Goal: Information Seeking & Learning: Learn about a topic

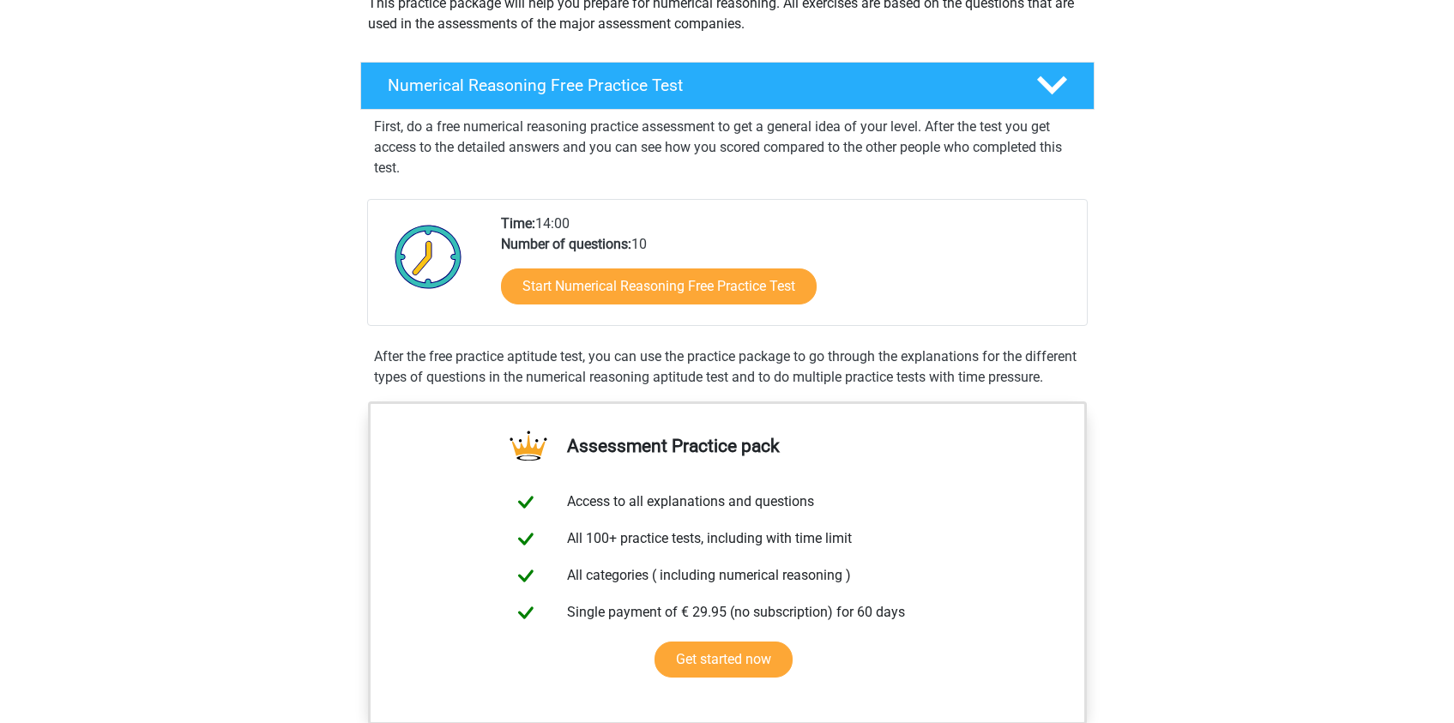
scroll to position [243, 0]
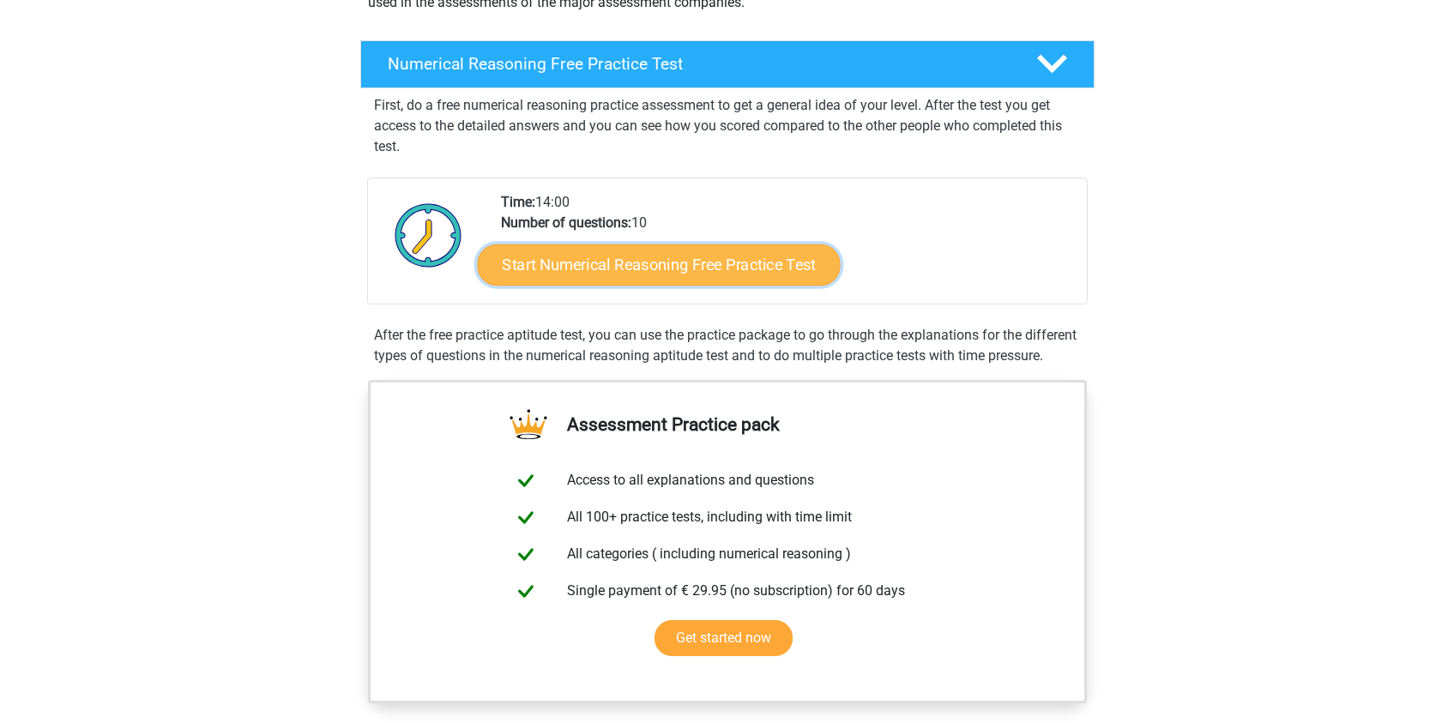
click at [675, 280] on link "Start Numerical Reasoning Free Practice Test" at bounding box center [658, 264] width 363 height 41
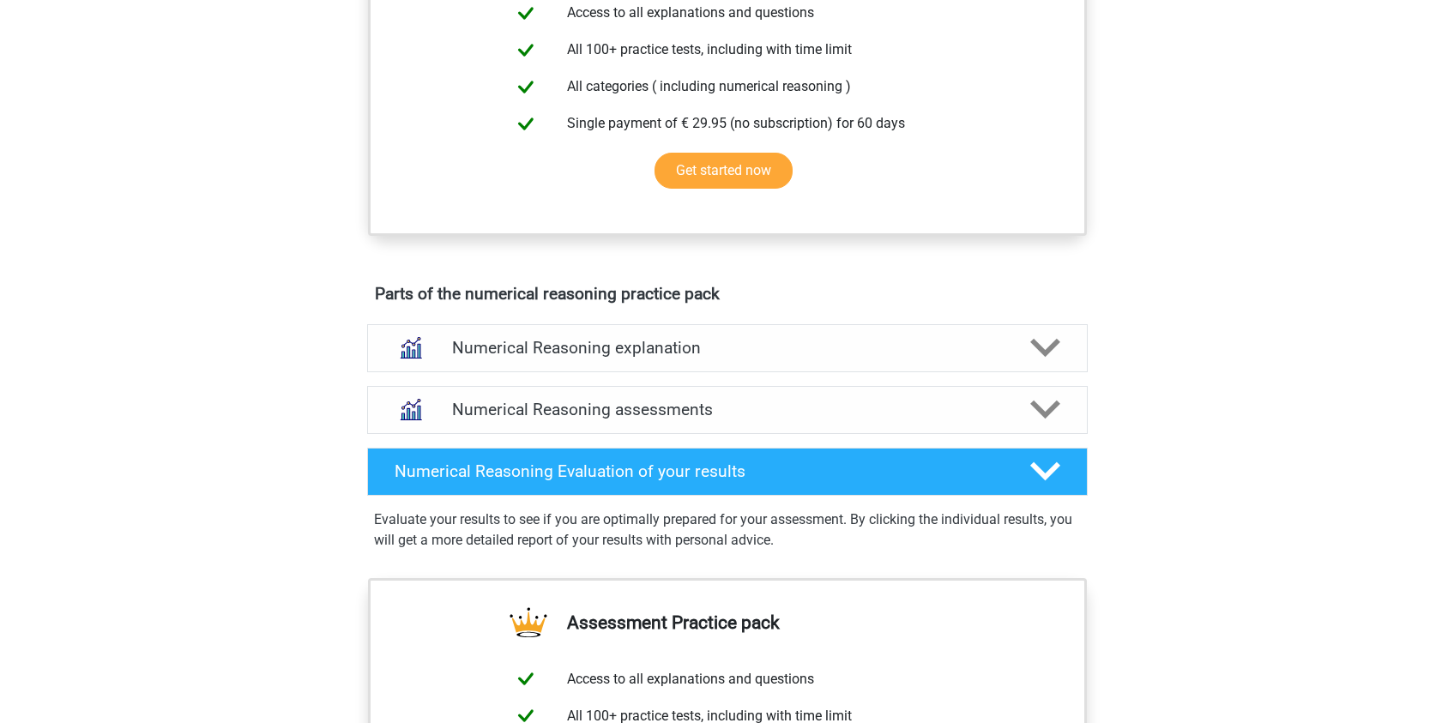
scroll to position [722, 0]
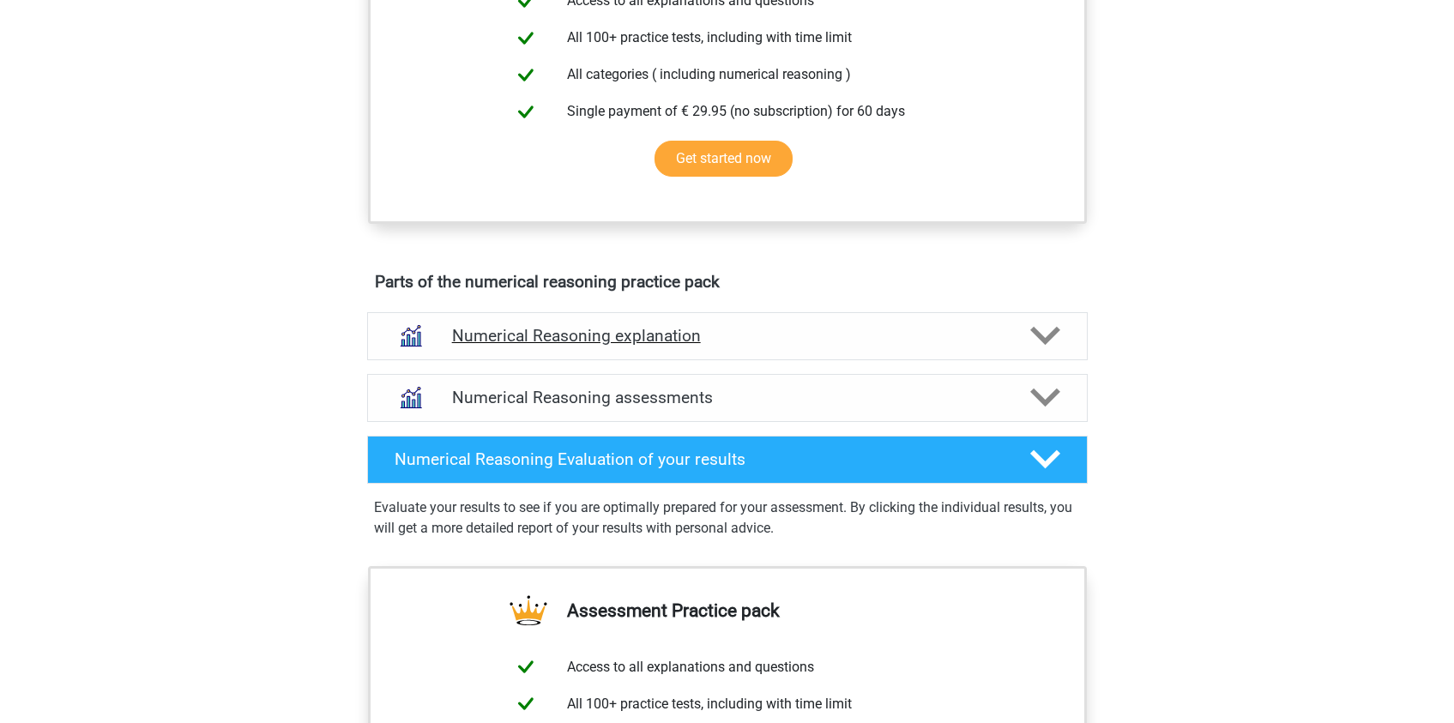
click at [1048, 351] on icon at bounding box center [1045, 336] width 30 height 30
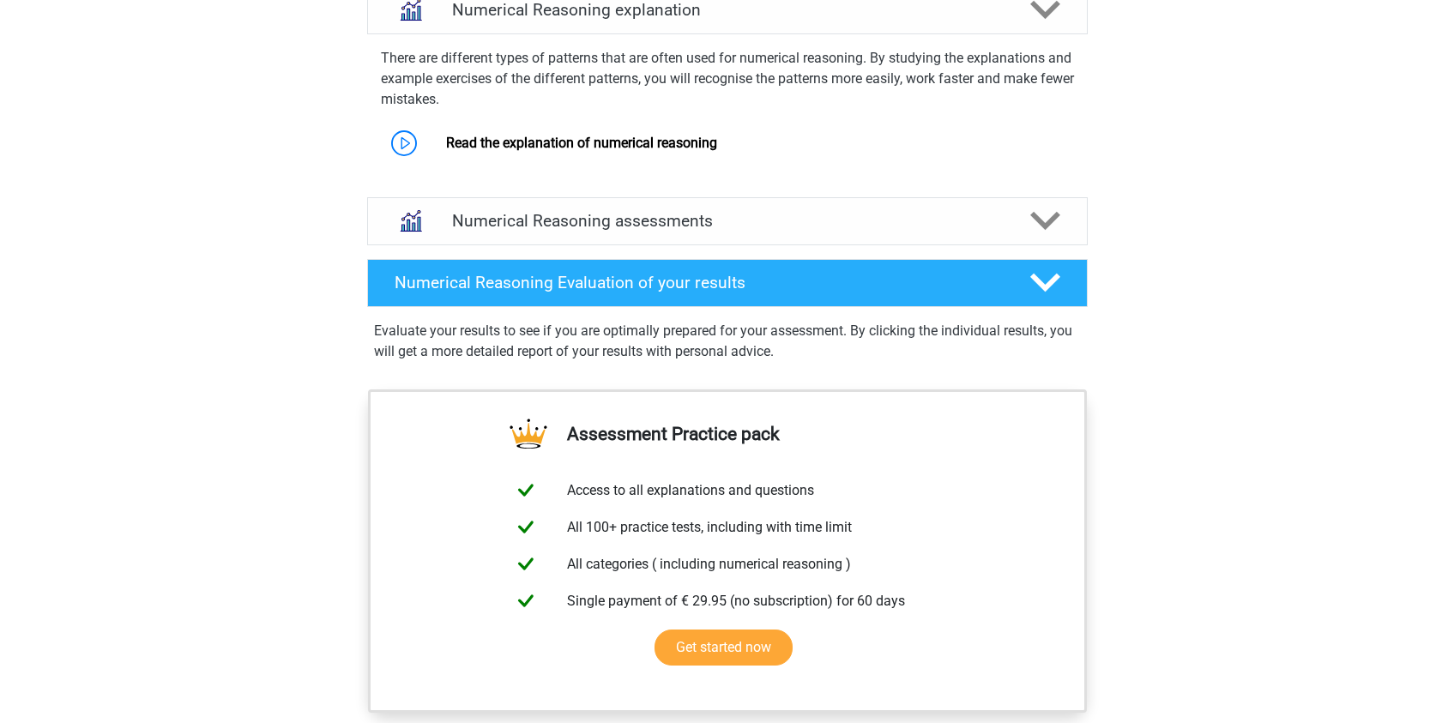
scroll to position [1045, 0]
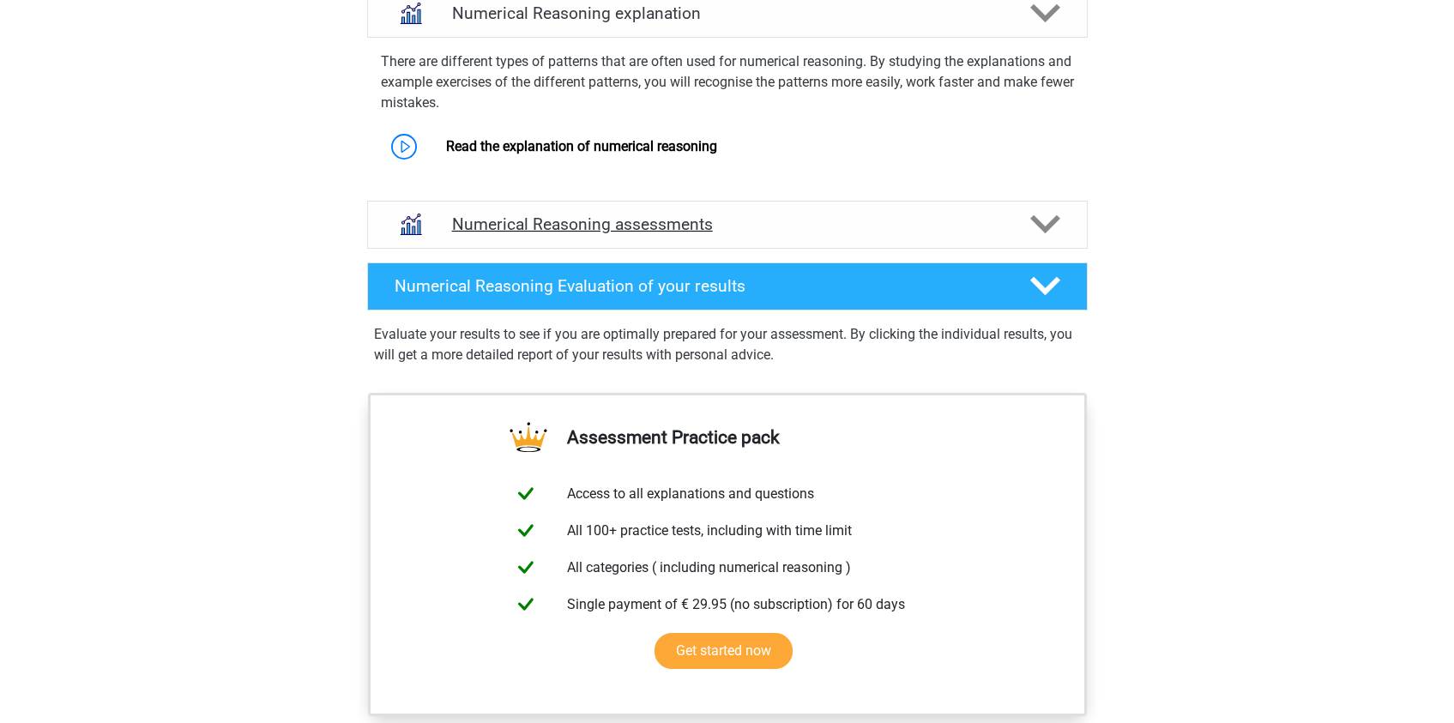
click at [988, 249] on div "Numerical Reasoning assessments" at bounding box center [727, 225] width 720 height 48
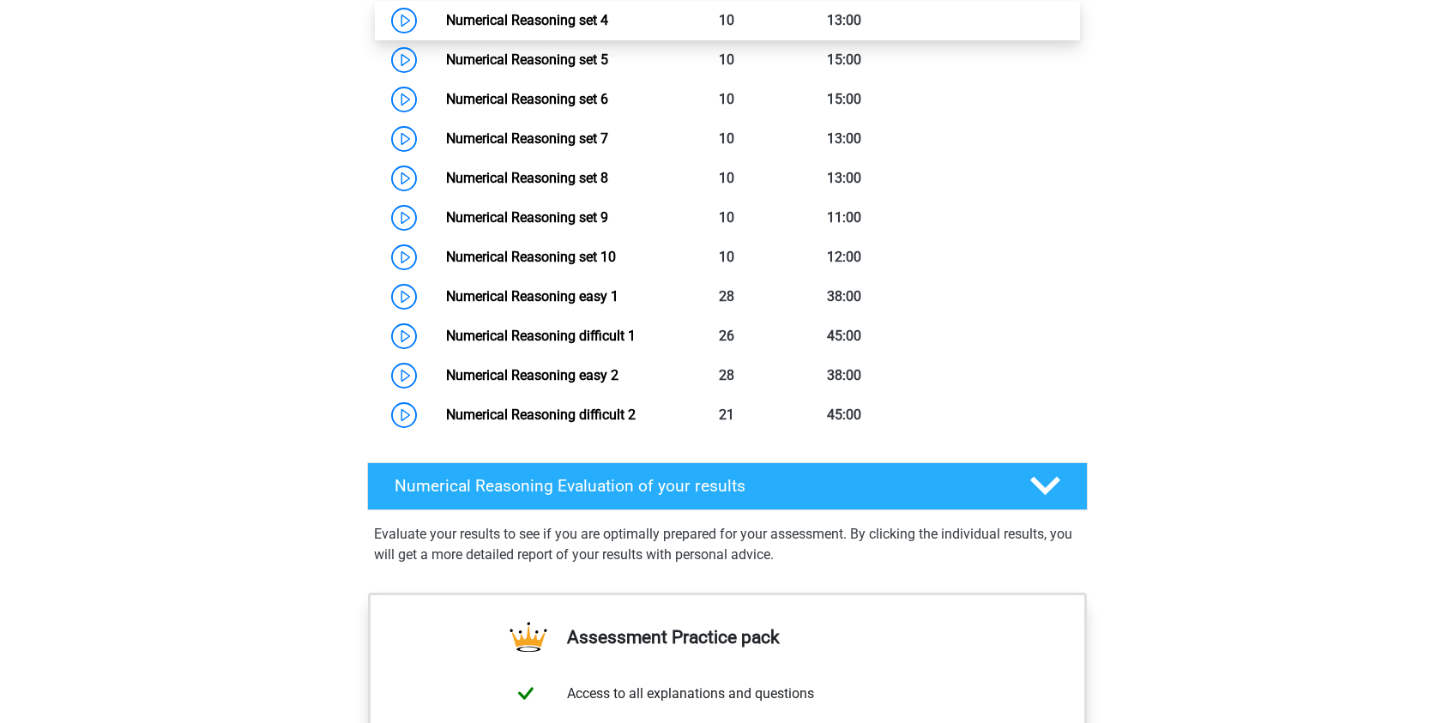
scroll to position [1565, 0]
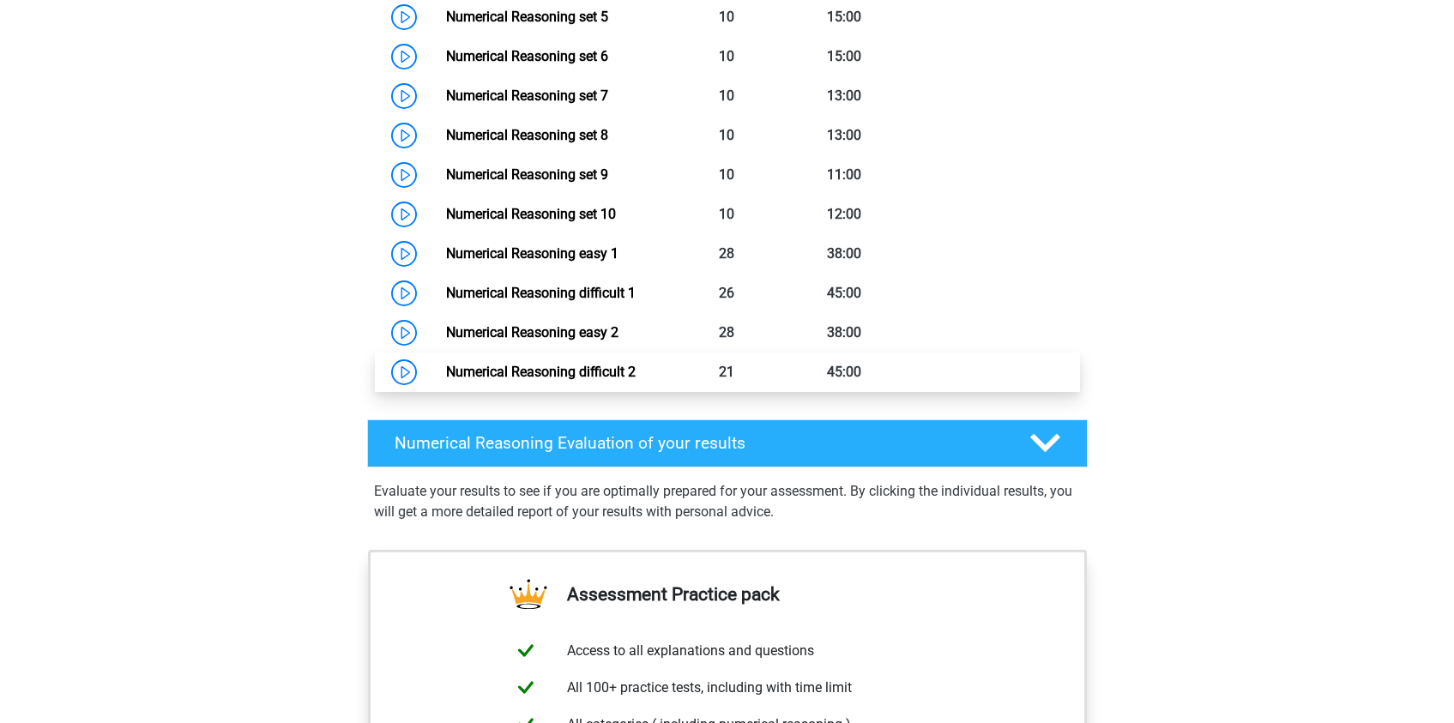
click at [616, 380] on link "Numerical Reasoning difficult 2" at bounding box center [541, 372] width 190 height 16
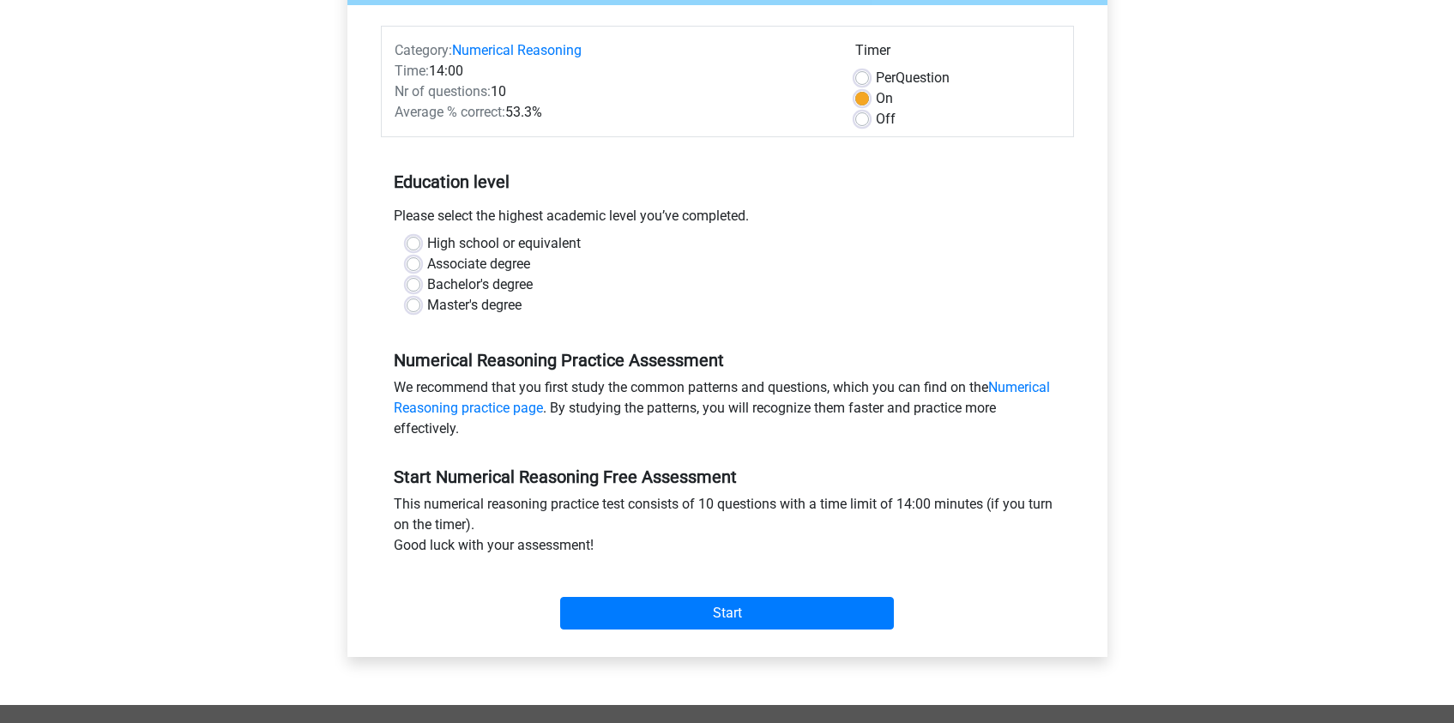
scroll to position [199, 0]
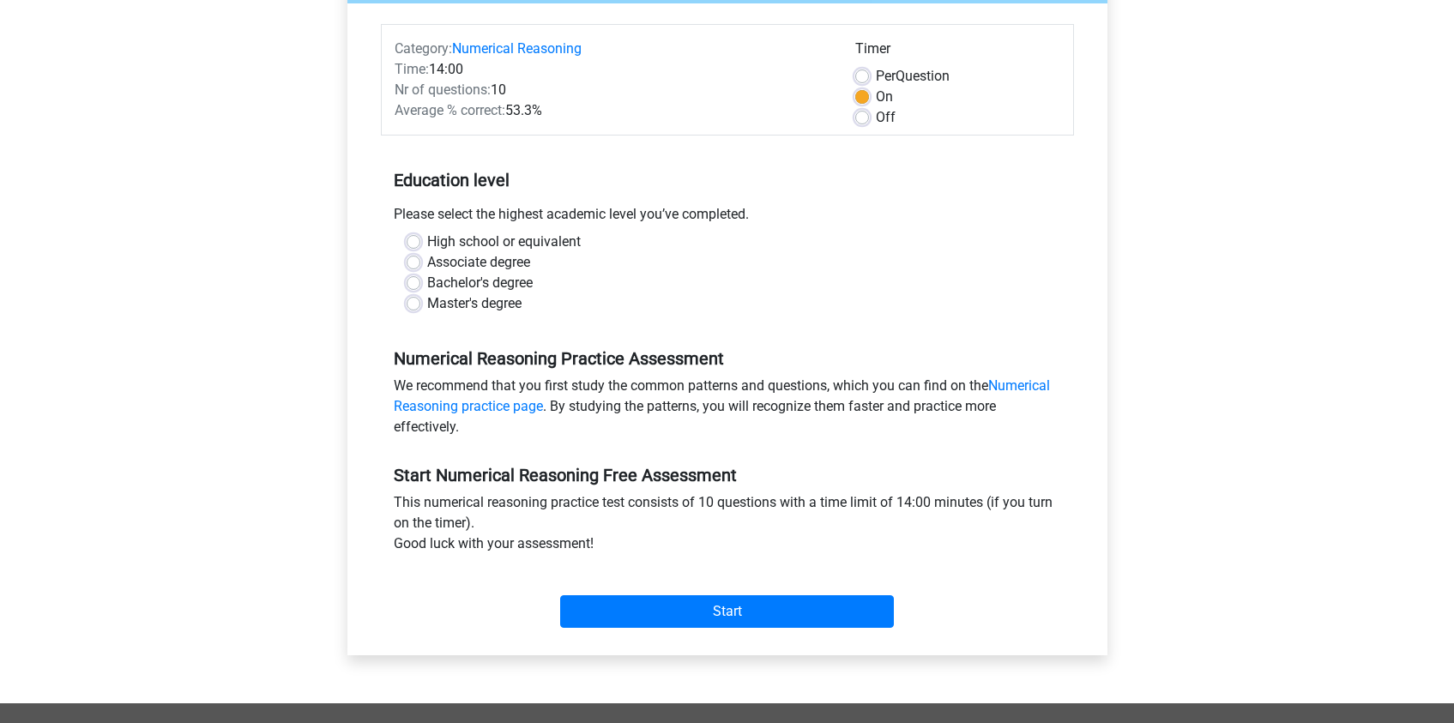
click at [488, 262] on label "Associate degree" at bounding box center [478, 262] width 103 height 21
click at [420, 262] on input "Associate degree" at bounding box center [414, 260] width 14 height 17
radio input "true"
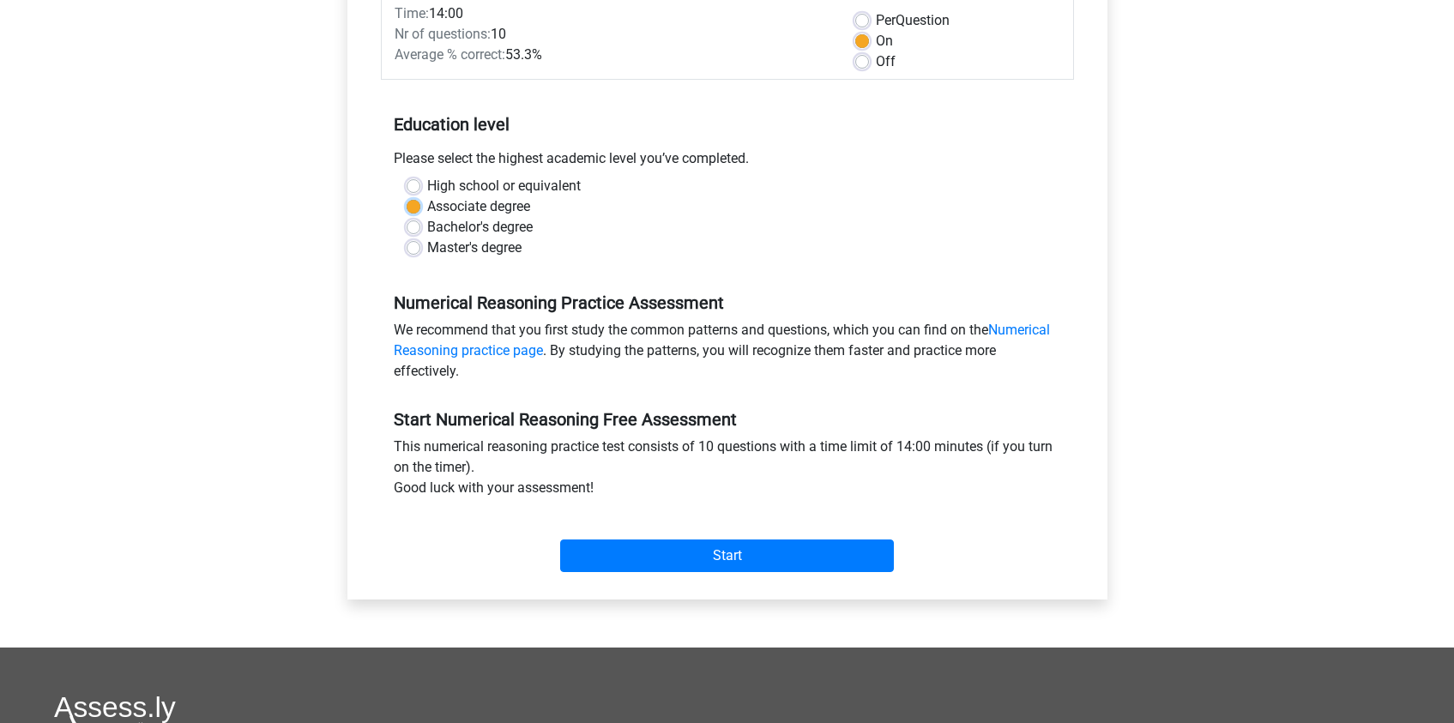
scroll to position [262, 0]
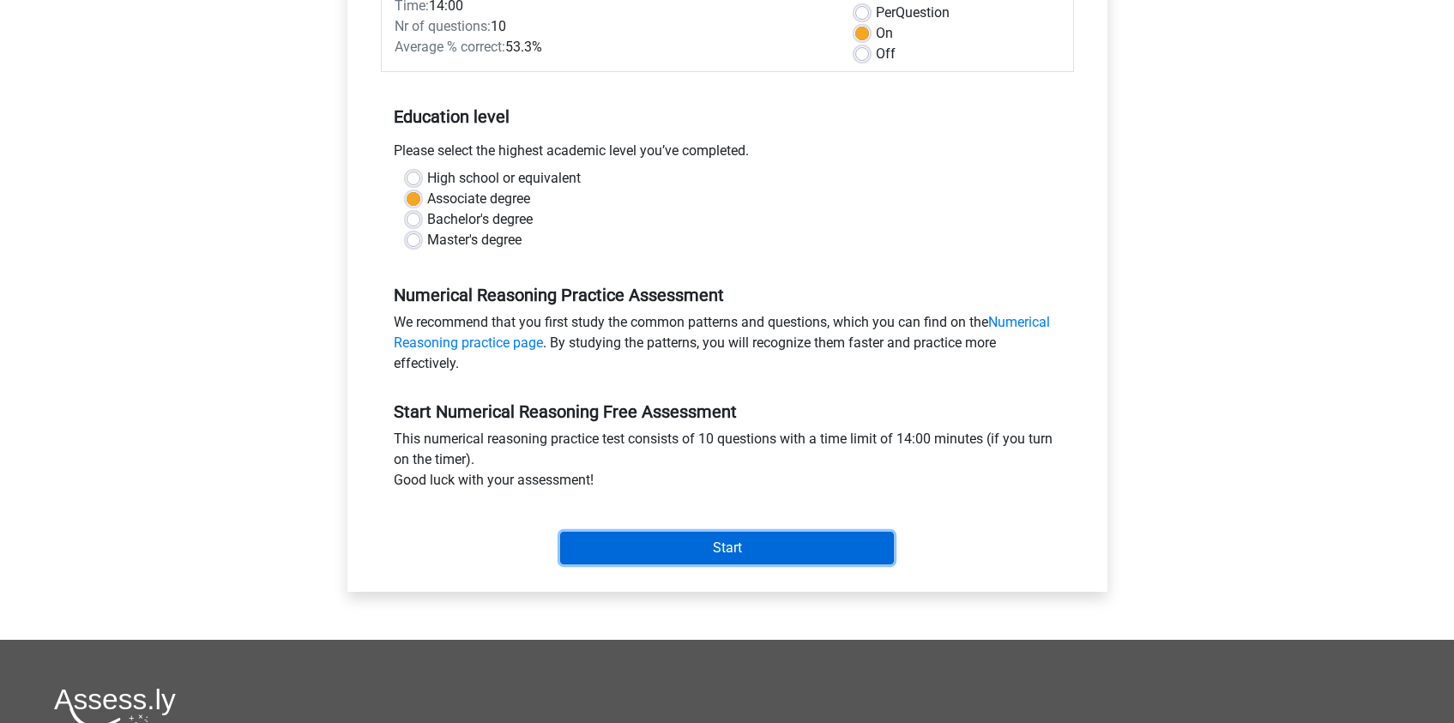
click at [764, 534] on input "Start" at bounding box center [727, 548] width 334 height 33
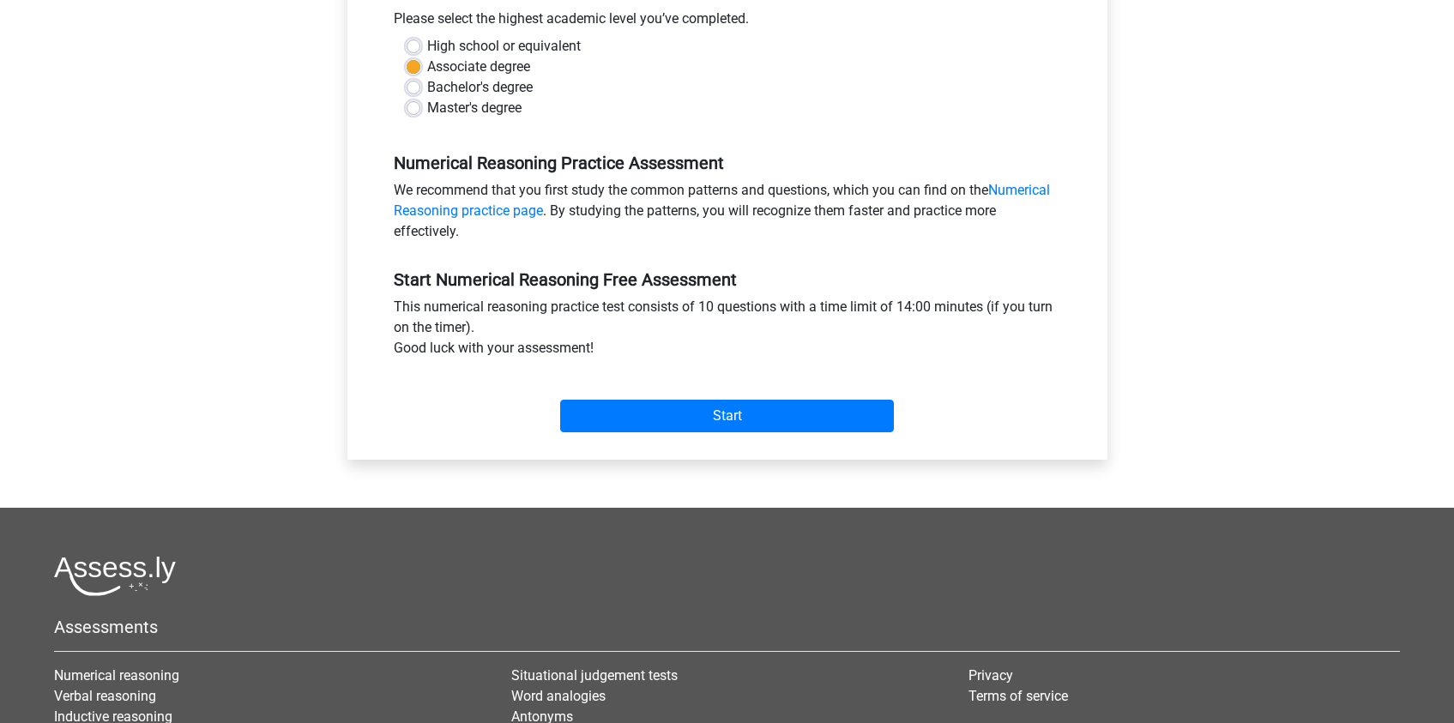
scroll to position [483, 0]
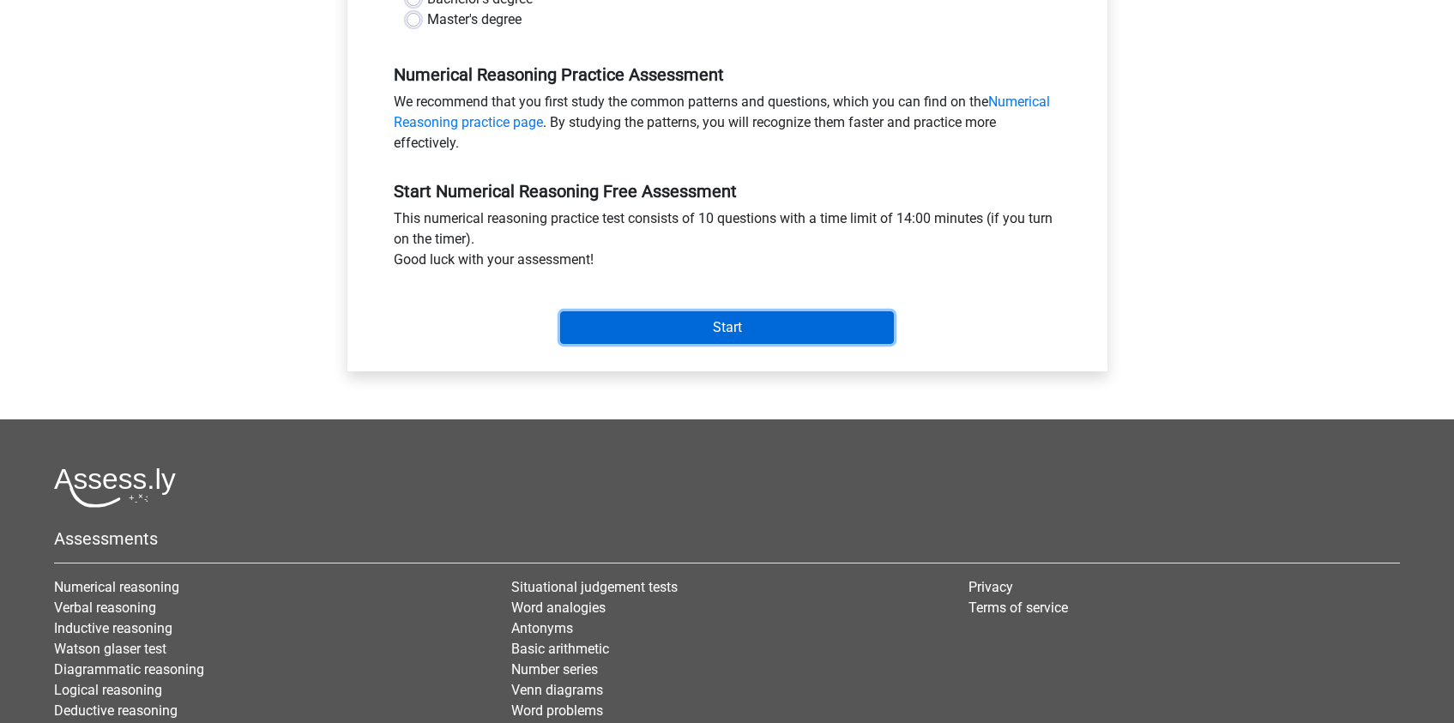
click at [660, 333] on input "Start" at bounding box center [727, 327] width 334 height 33
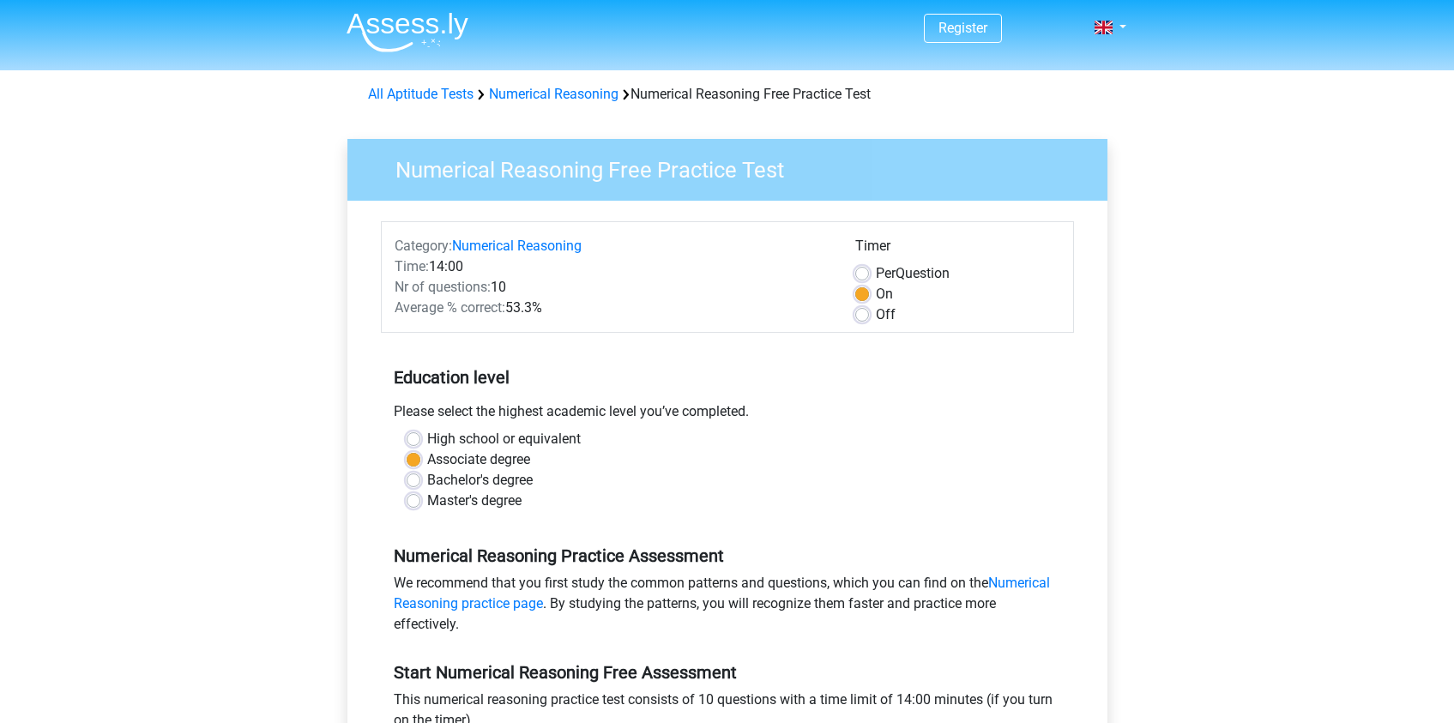
scroll to position [0, 0]
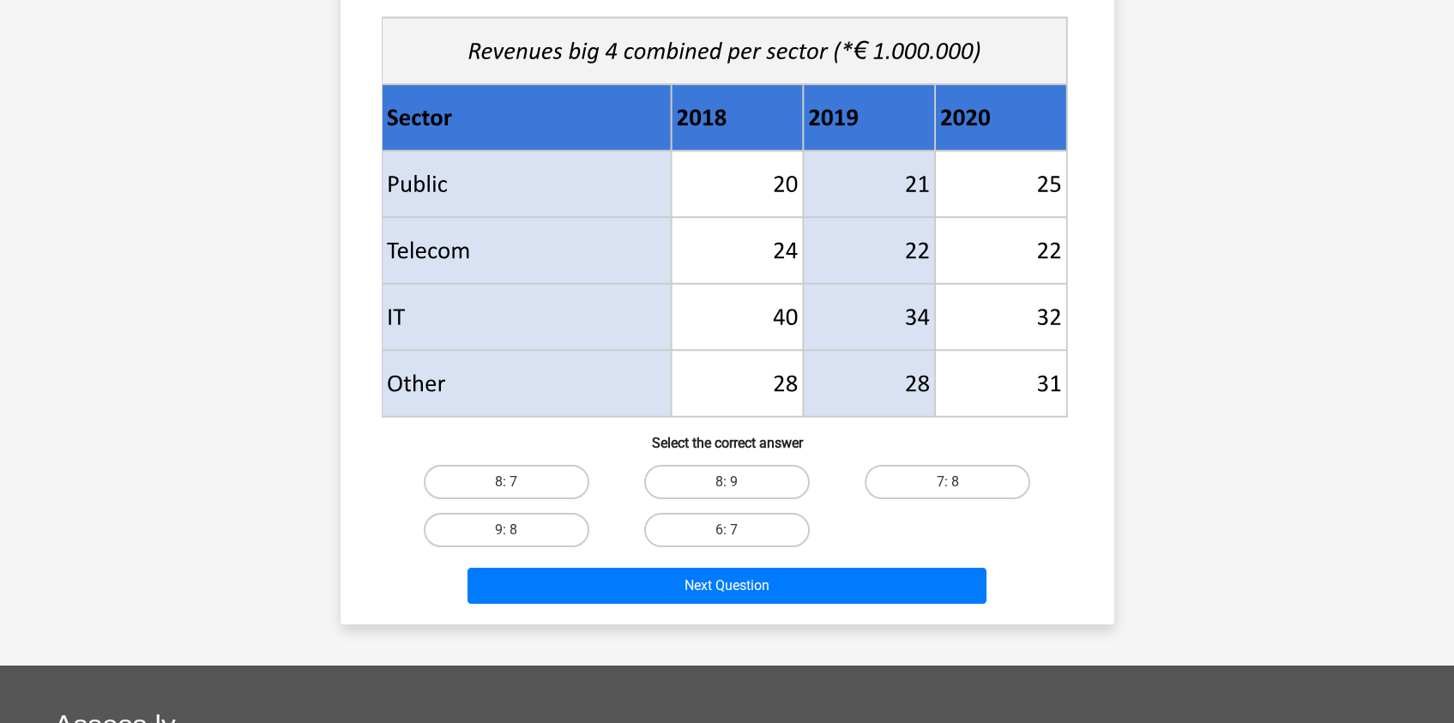
scroll to position [603, 0]
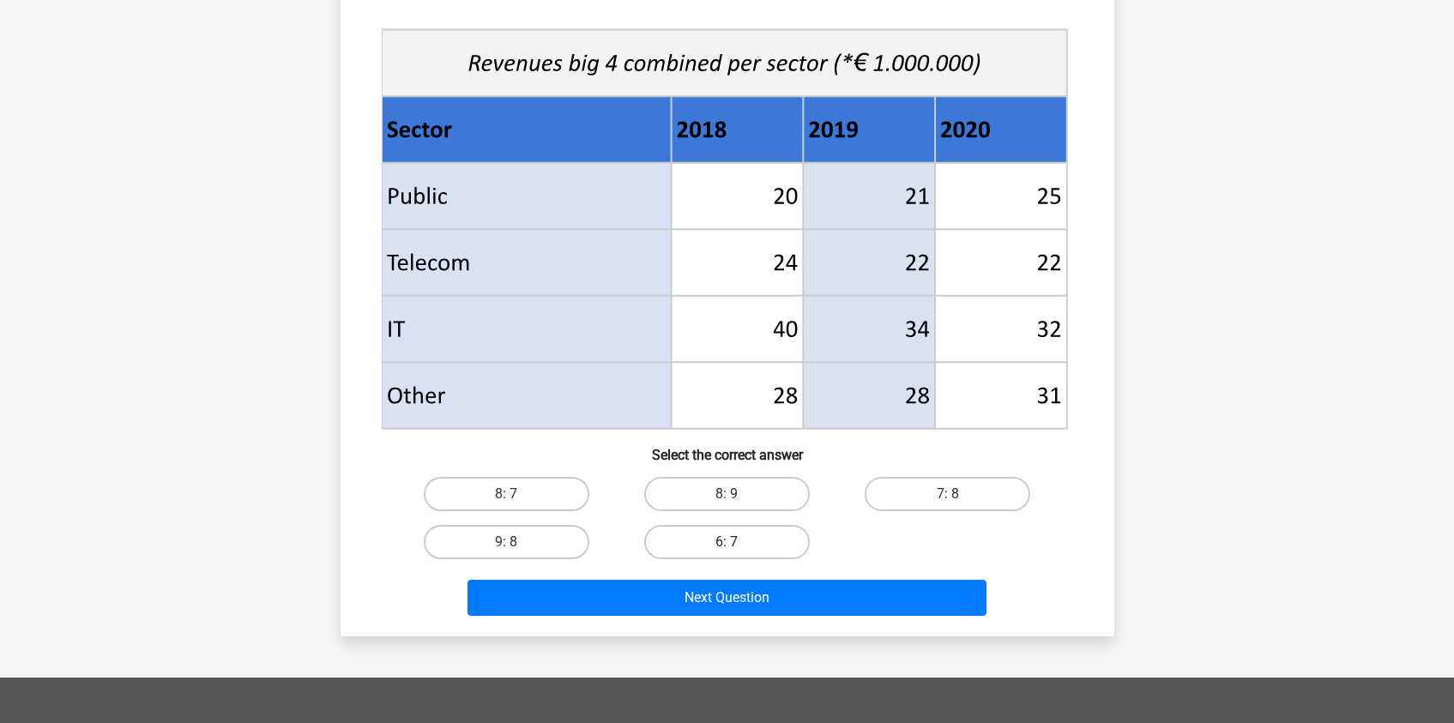
click at [724, 546] on label "6: 7" at bounding box center [727, 542] width 166 height 34
click at [726, 546] on input "6: 7" at bounding box center [731, 547] width 11 height 11
radio input "true"
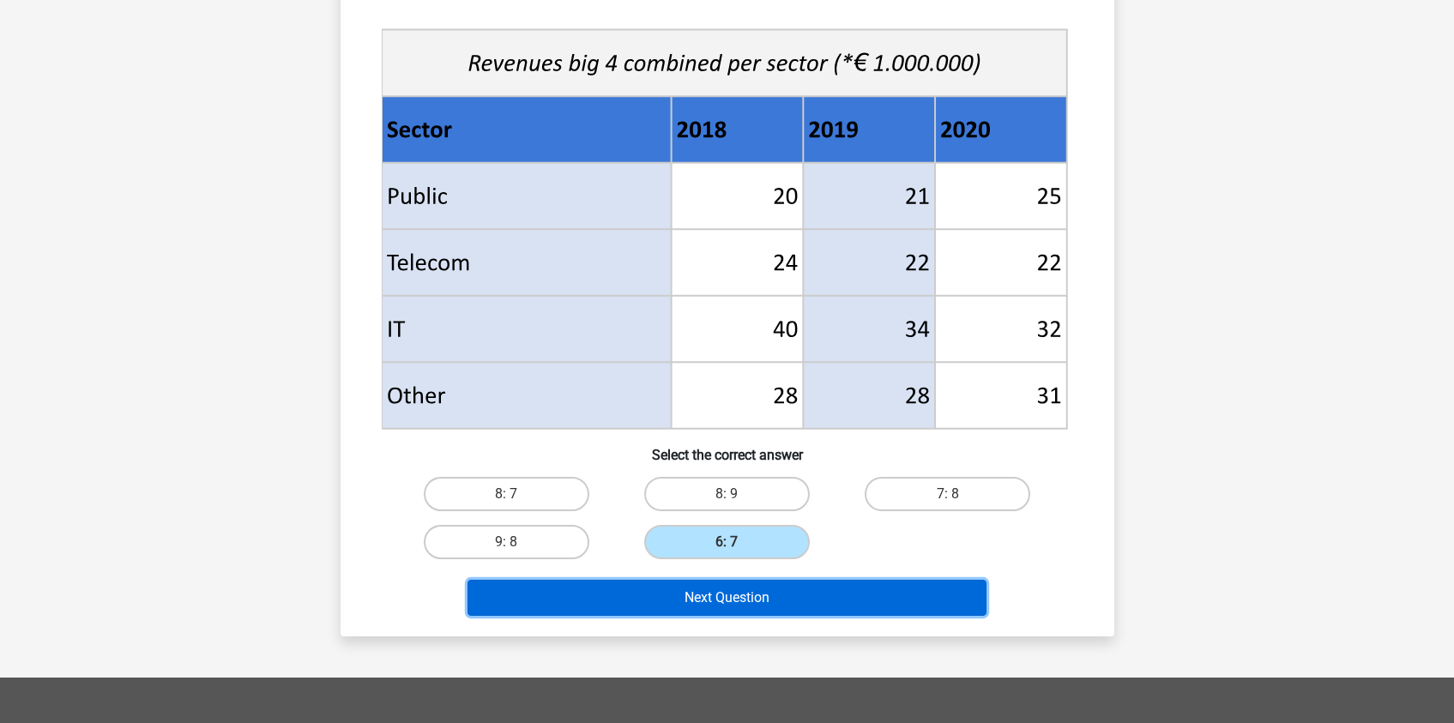
click at [761, 597] on button "Next Question" at bounding box center [726, 598] width 519 height 36
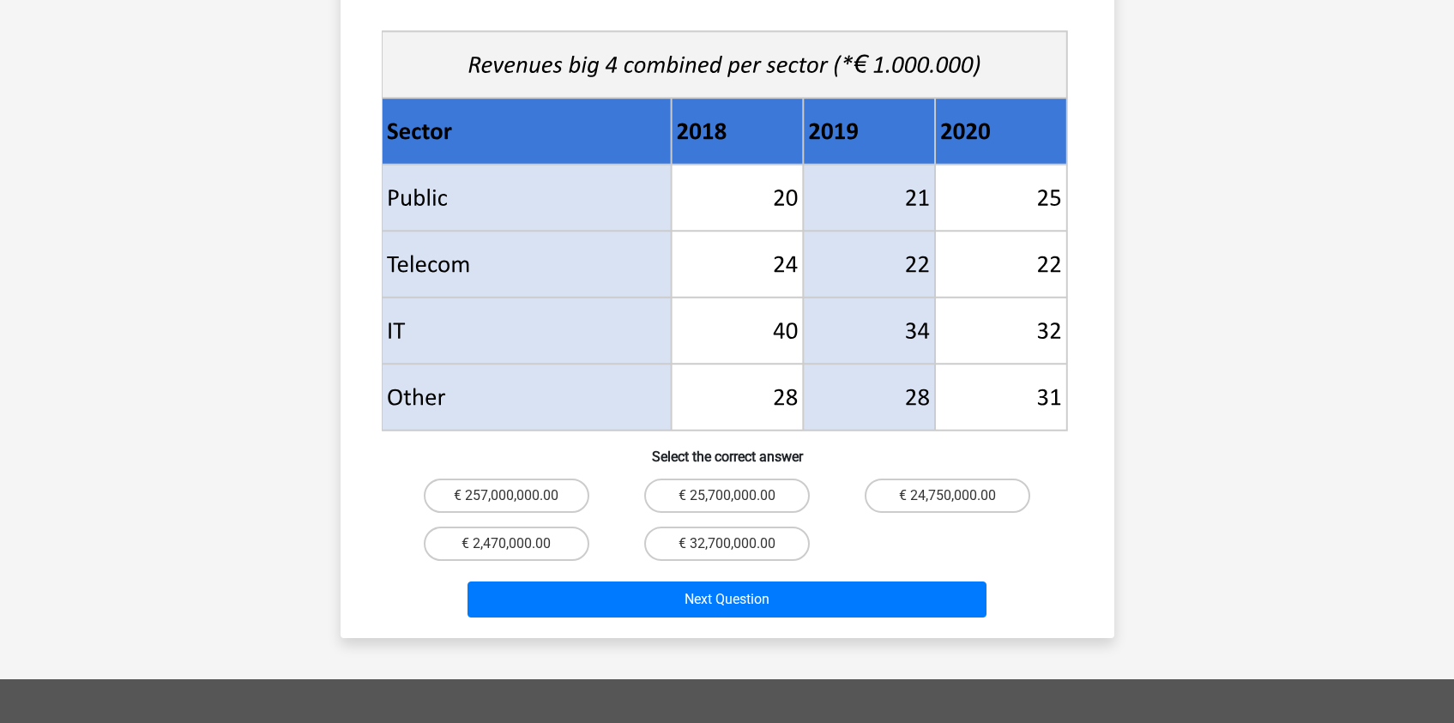
scroll to position [640, 0]
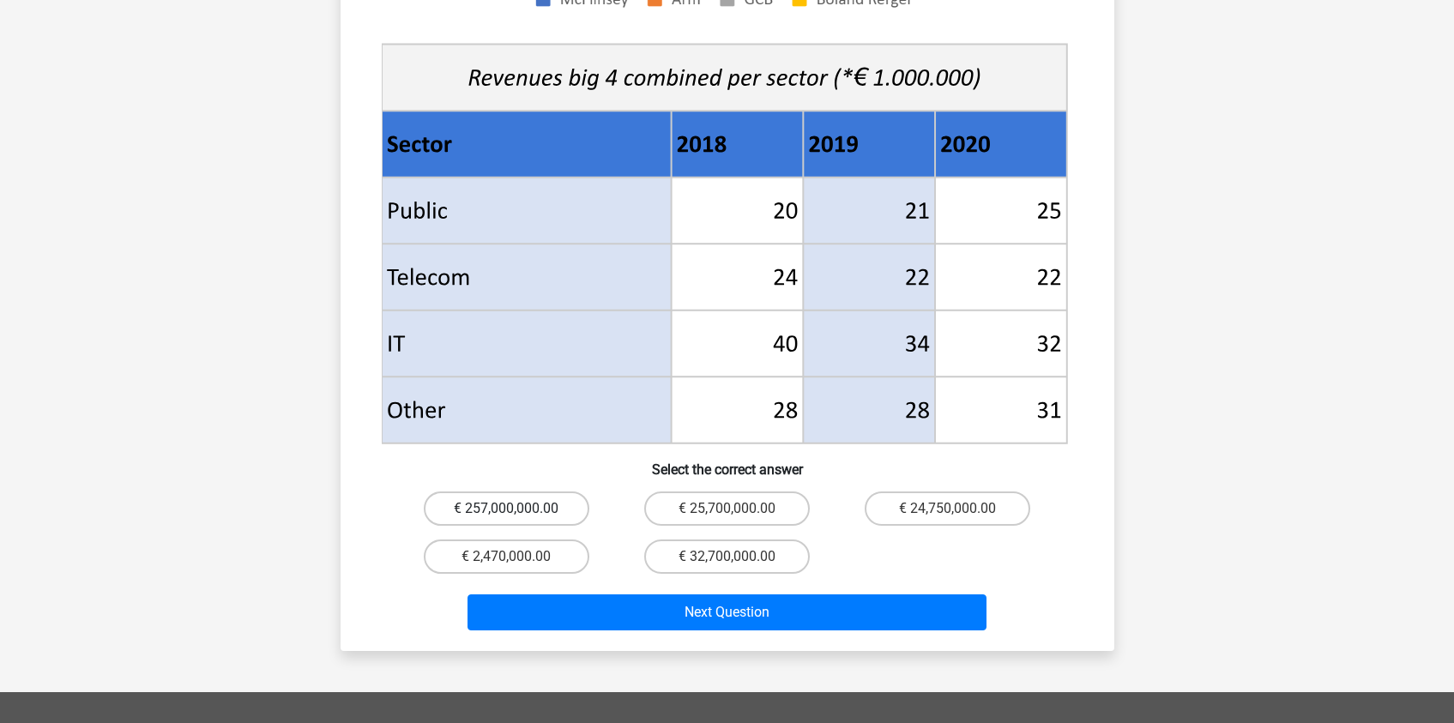
click at [553, 491] on label "€ 257,000,000.00" at bounding box center [507, 508] width 166 height 34
click at [517, 509] on input "€ 257,000,000.00" at bounding box center [511, 514] width 11 height 11
radio input "true"
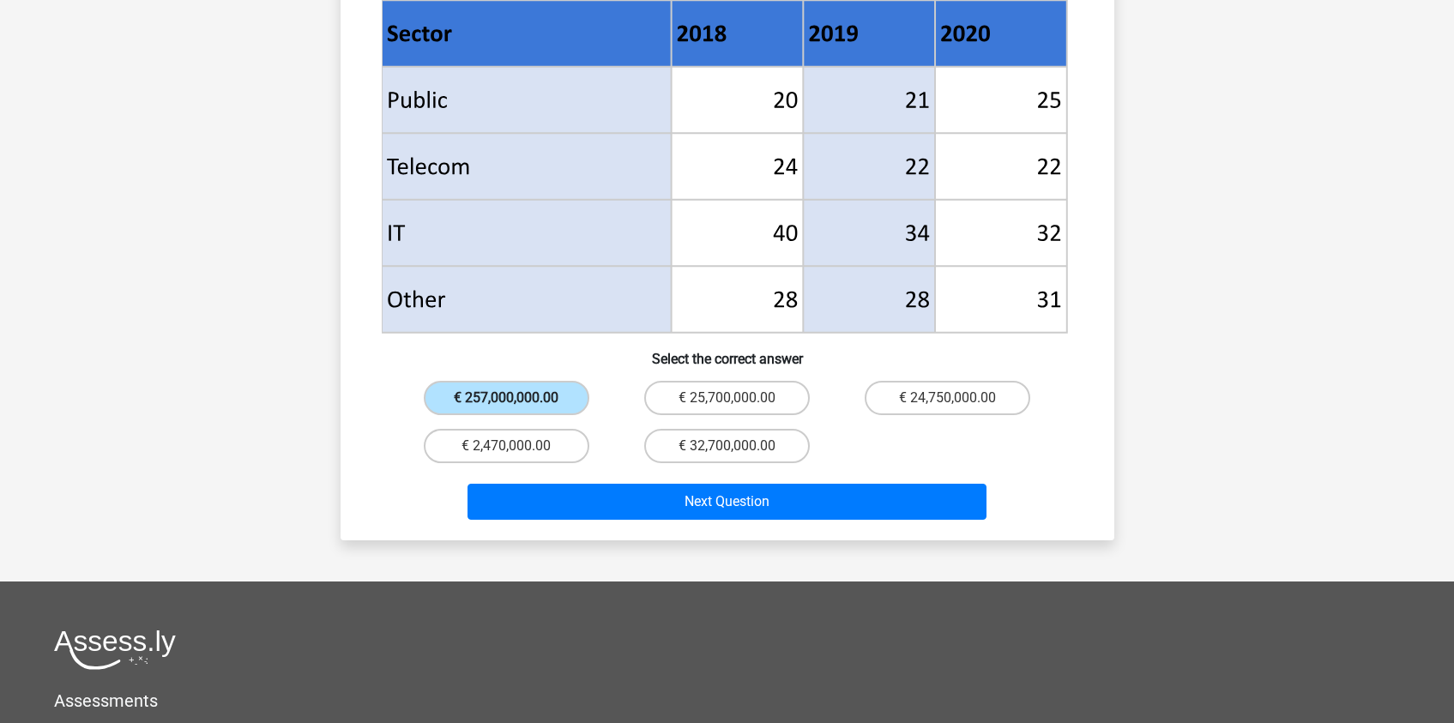
scroll to position [765, 0]
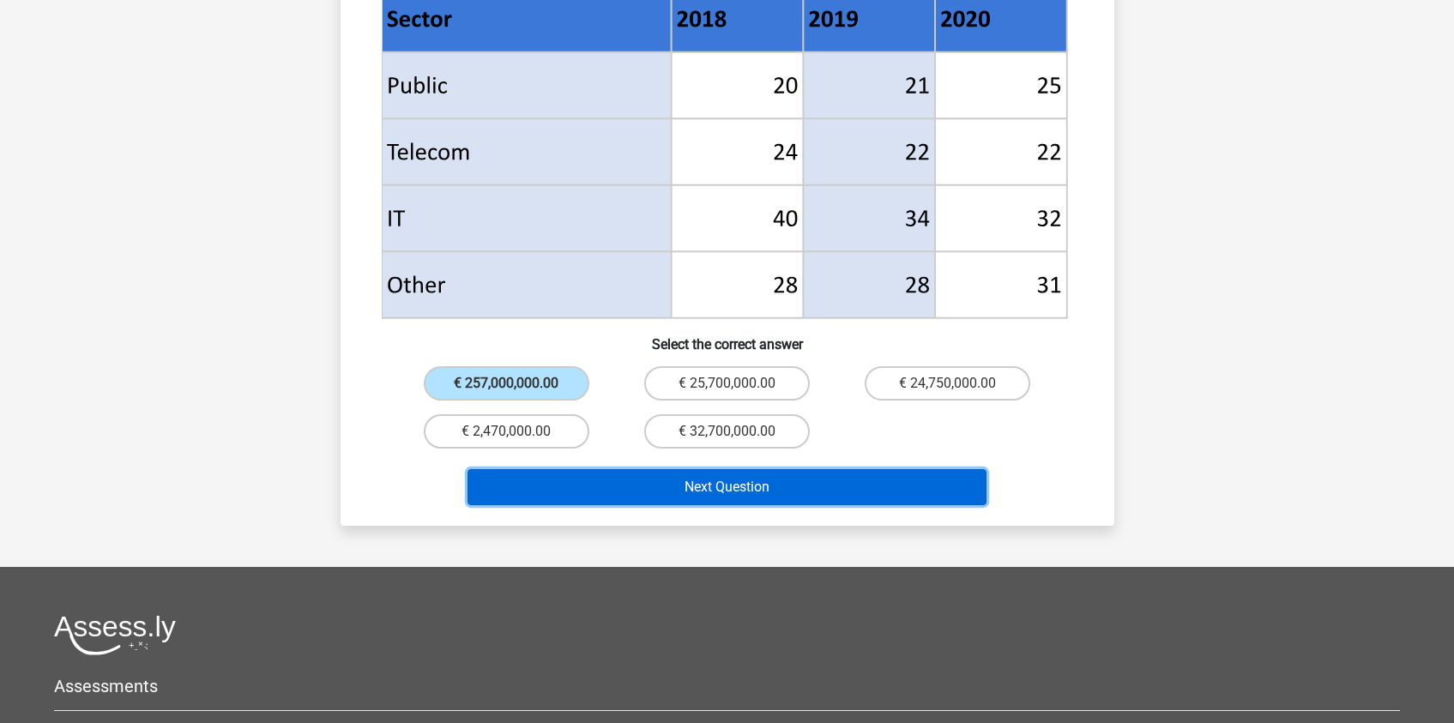
click at [649, 469] on button "Next Question" at bounding box center [726, 487] width 519 height 36
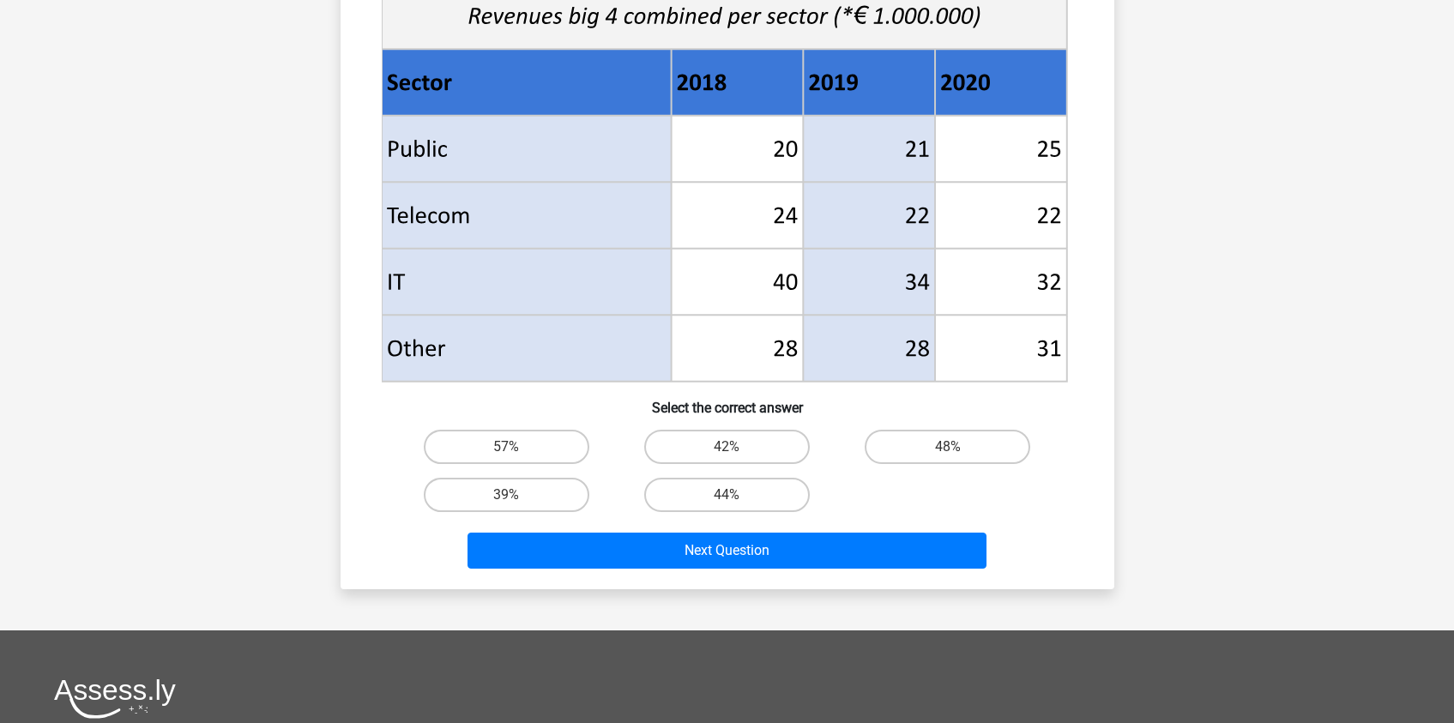
scroll to position [643, 0]
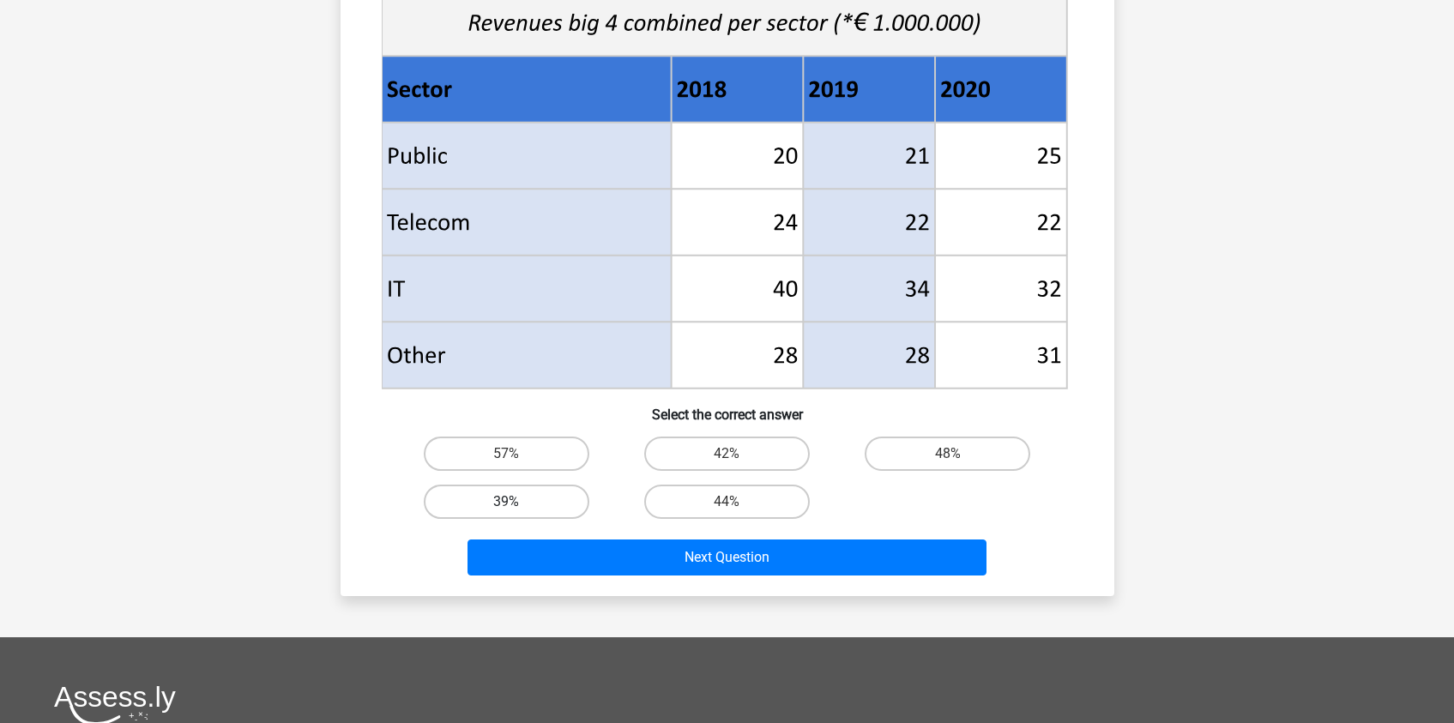
click at [544, 505] on label "39%" at bounding box center [507, 502] width 166 height 34
click at [517, 505] on input "39%" at bounding box center [511, 507] width 11 height 11
radio input "true"
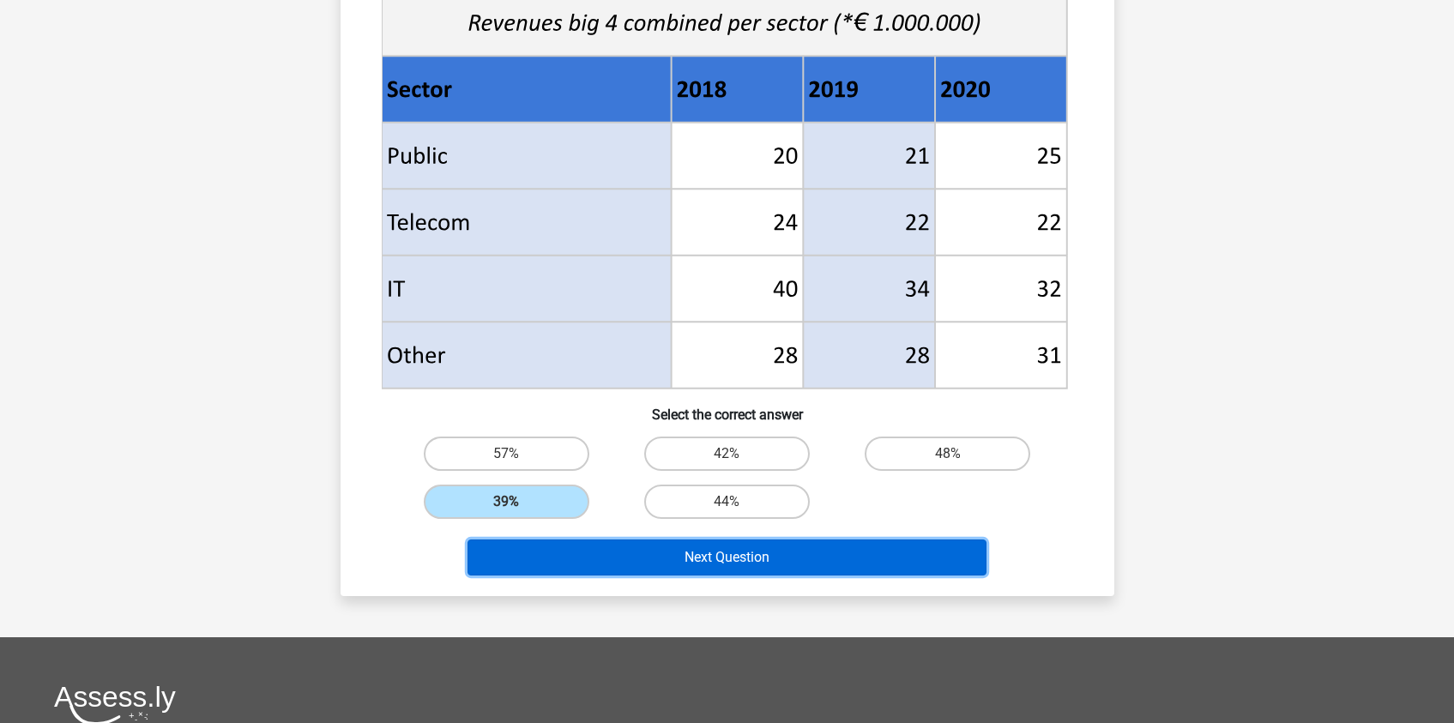
click at [787, 563] on button "Next Question" at bounding box center [726, 558] width 519 height 36
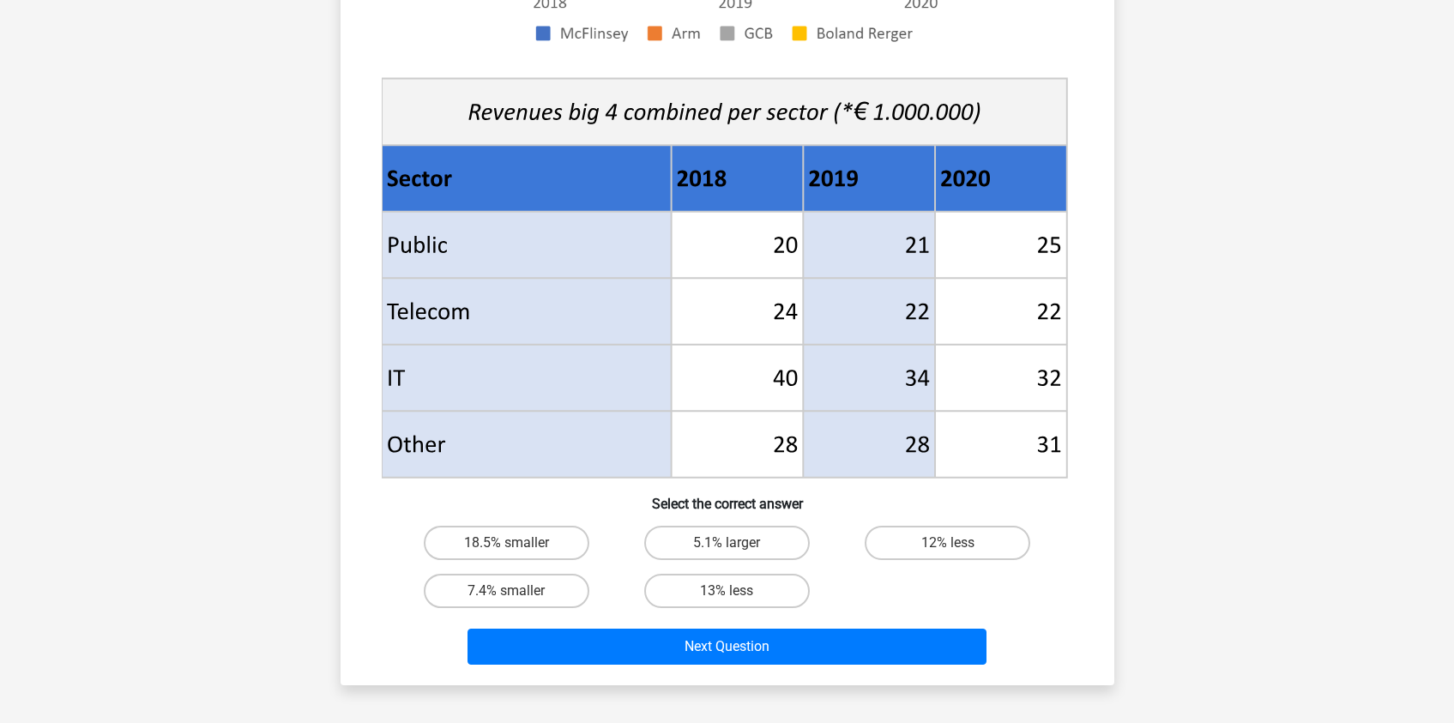
scroll to position [564, 0]
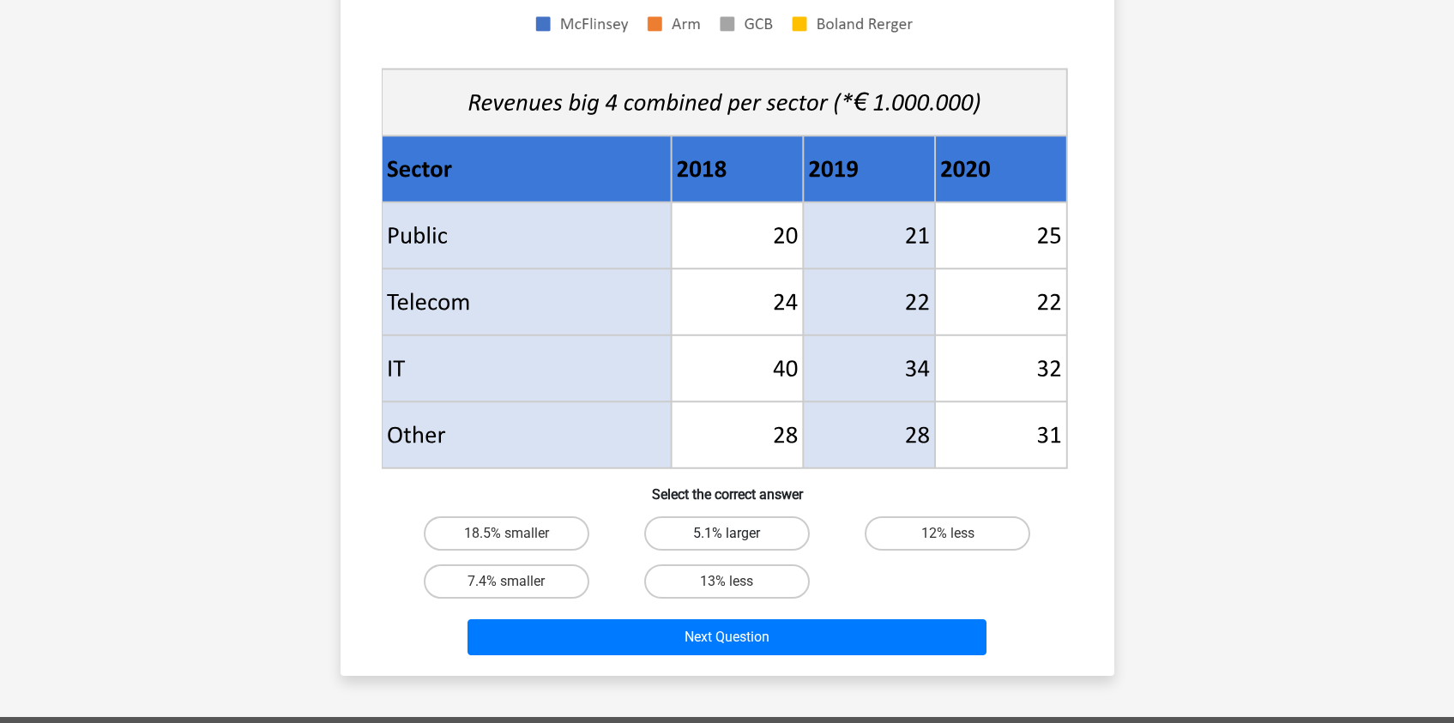
click at [750, 535] on label "5.1% larger" at bounding box center [727, 533] width 166 height 34
click at [738, 535] on input "5.1% larger" at bounding box center [731, 539] width 11 height 11
radio input "true"
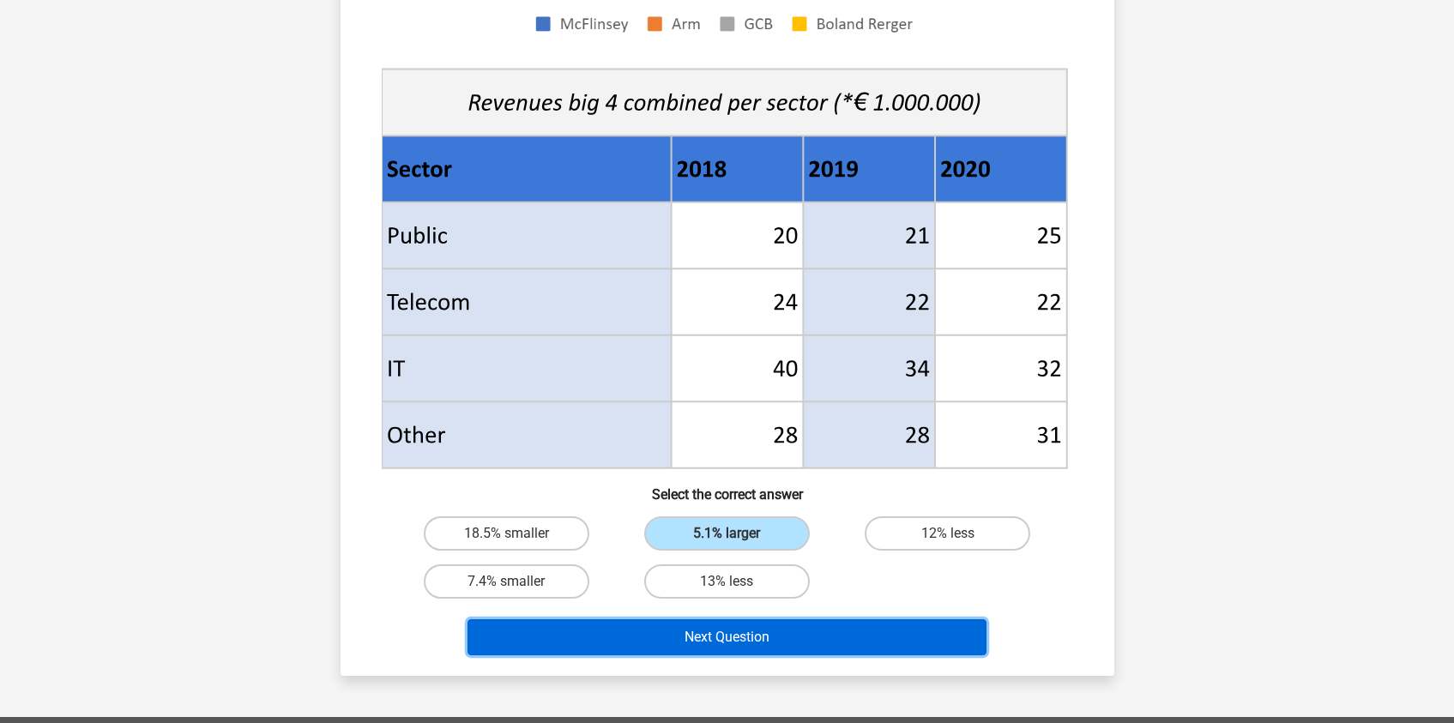
click at [791, 626] on button "Next Question" at bounding box center [726, 637] width 519 height 36
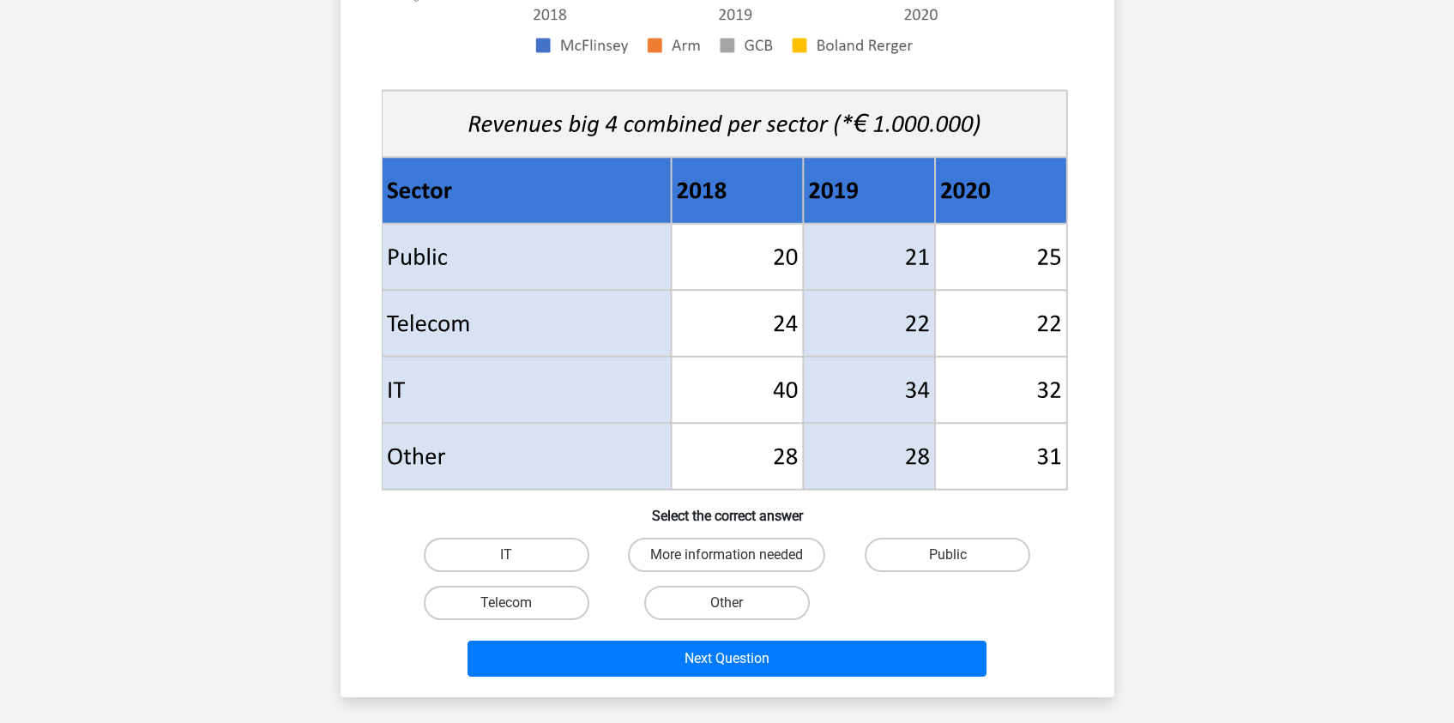
scroll to position [597, 0]
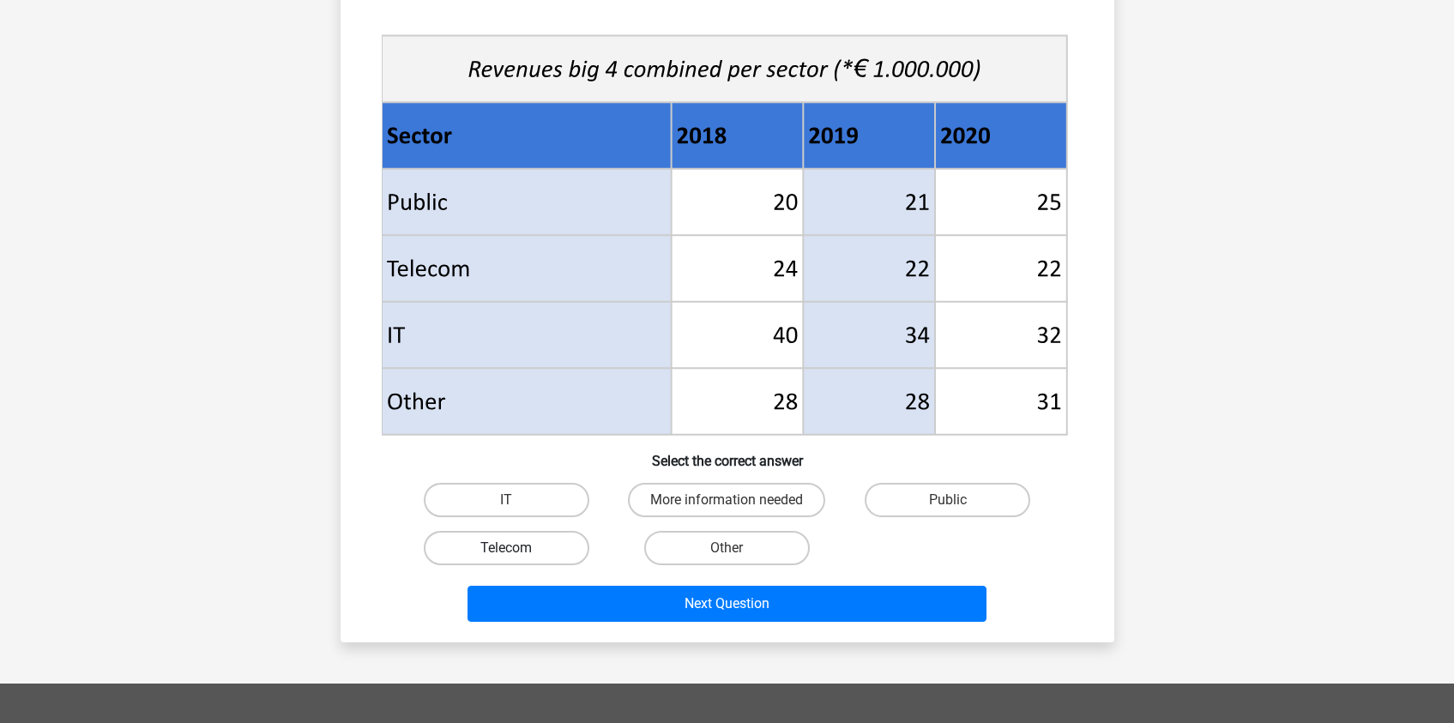
click at [526, 550] on label "Telecom" at bounding box center [507, 548] width 166 height 34
click at [517, 550] on input "Telecom" at bounding box center [511, 553] width 11 height 11
radio input "true"
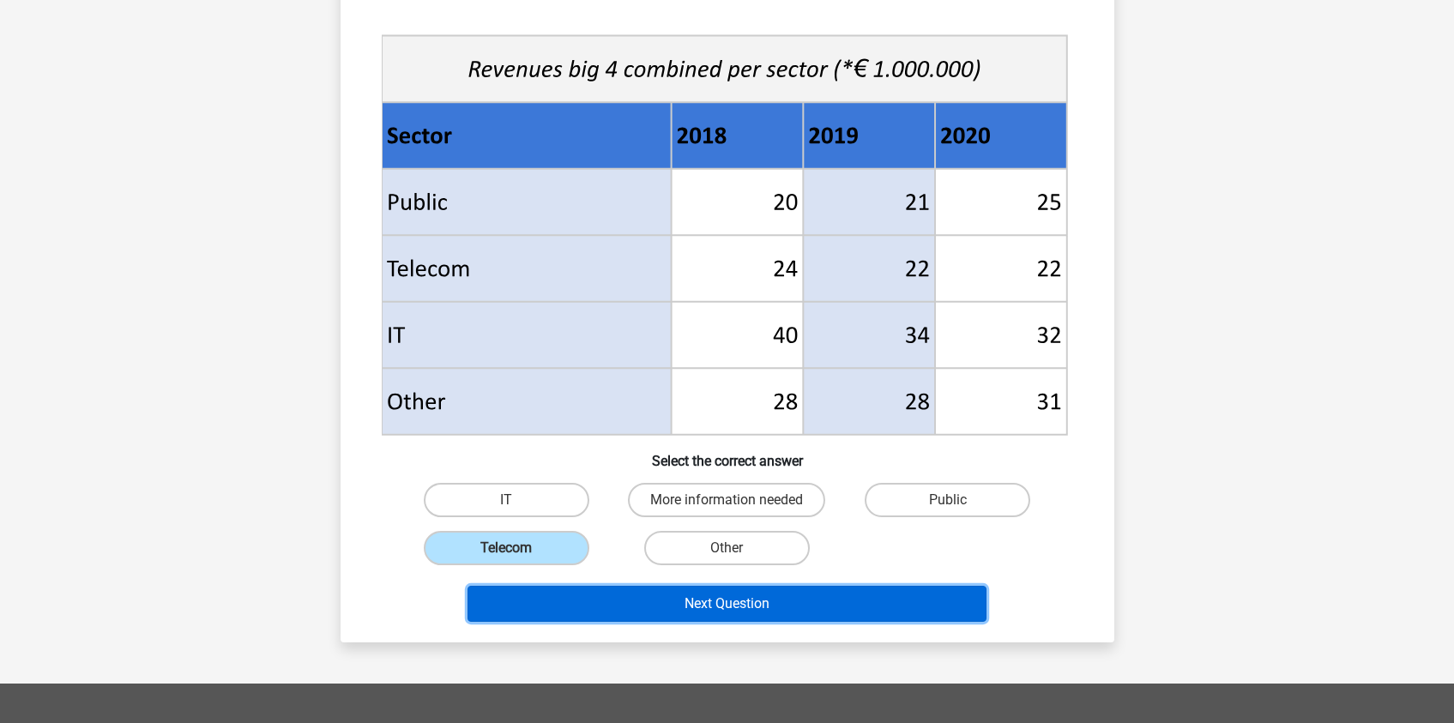
click at [855, 620] on button "Next Question" at bounding box center [726, 604] width 519 height 36
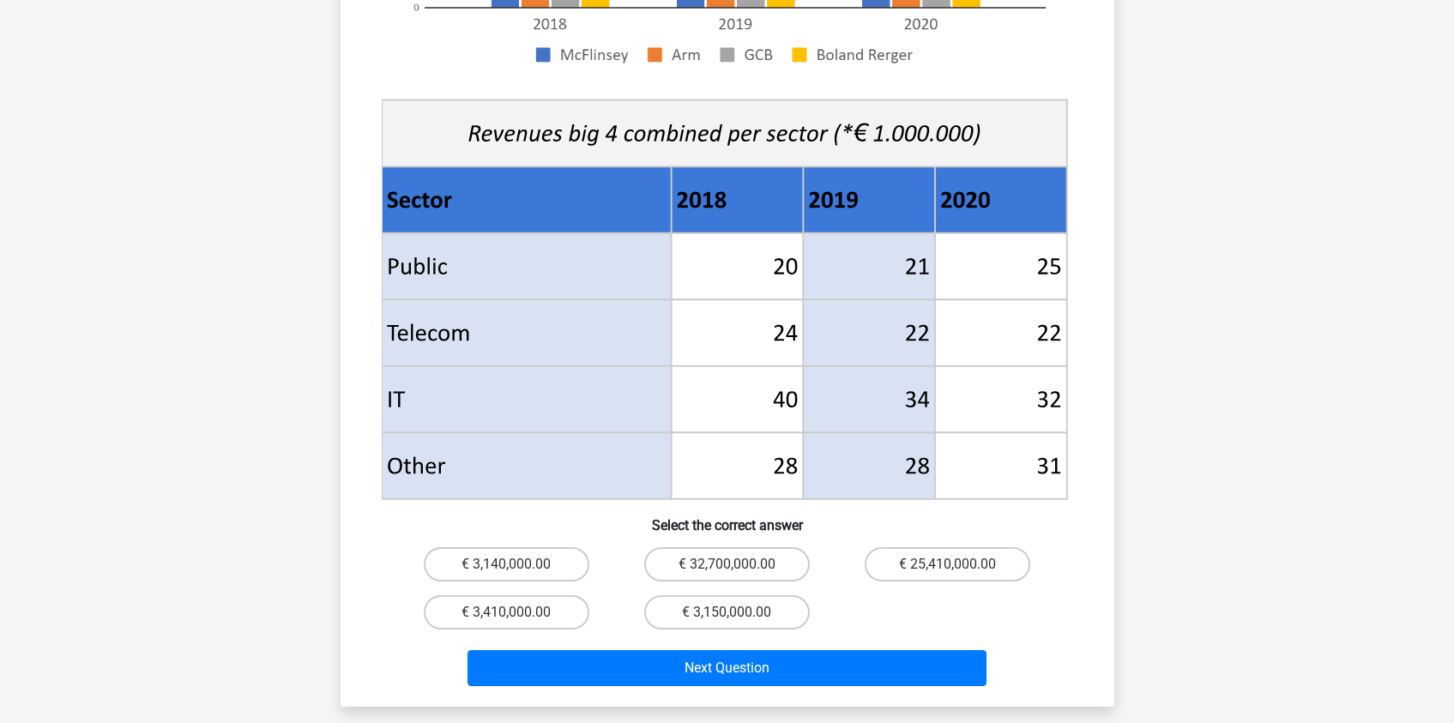
scroll to position [606, 0]
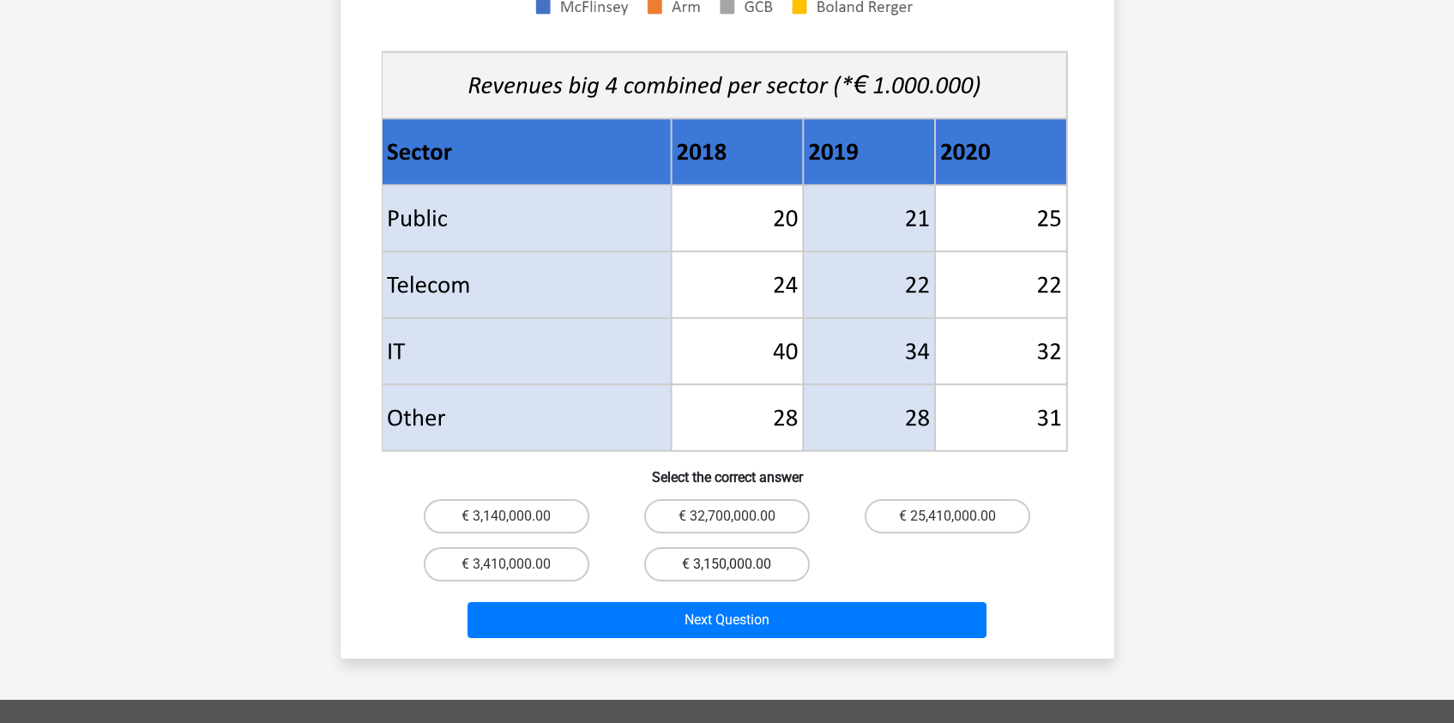
click at [734, 550] on label "€ 3,150,000.00" at bounding box center [727, 564] width 166 height 34
click at [734, 564] on input "€ 3,150,000.00" at bounding box center [731, 569] width 11 height 11
radio input "true"
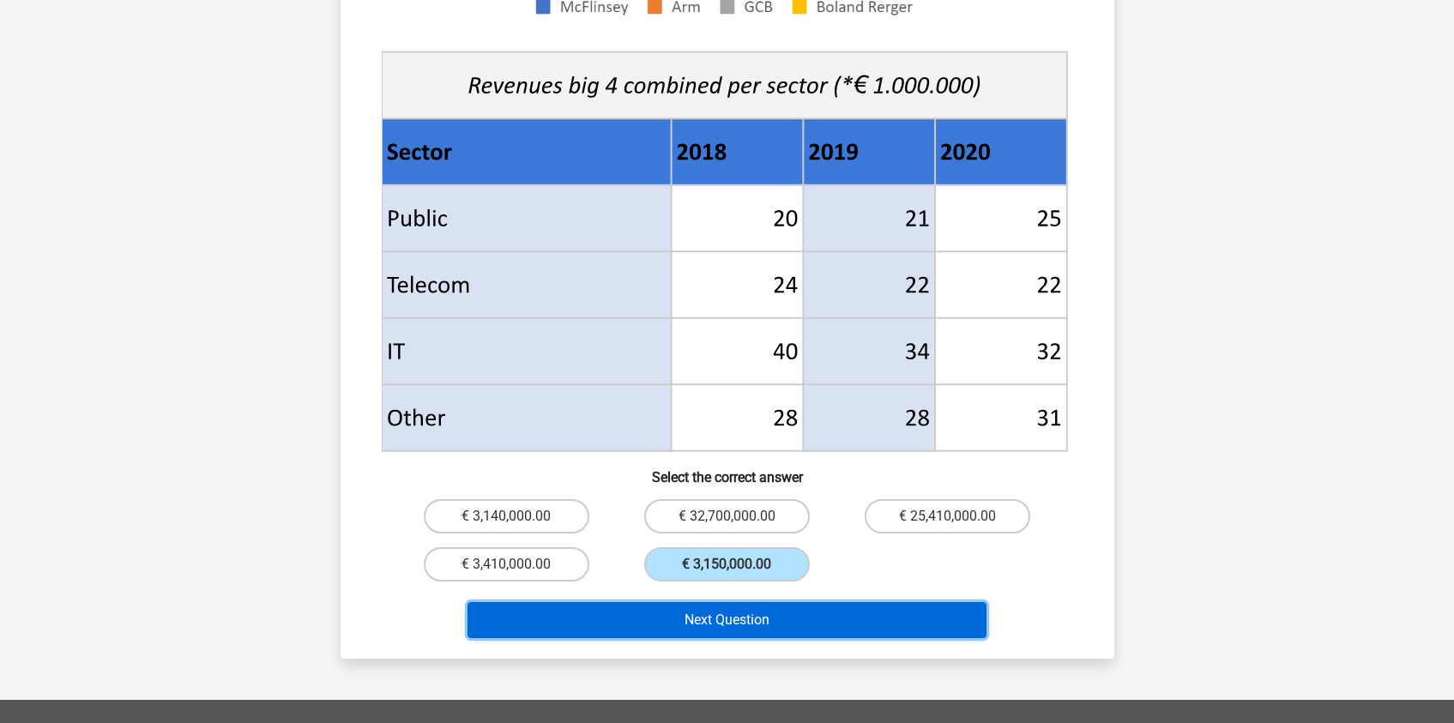
click at [811, 602] on button "Next Question" at bounding box center [726, 620] width 519 height 36
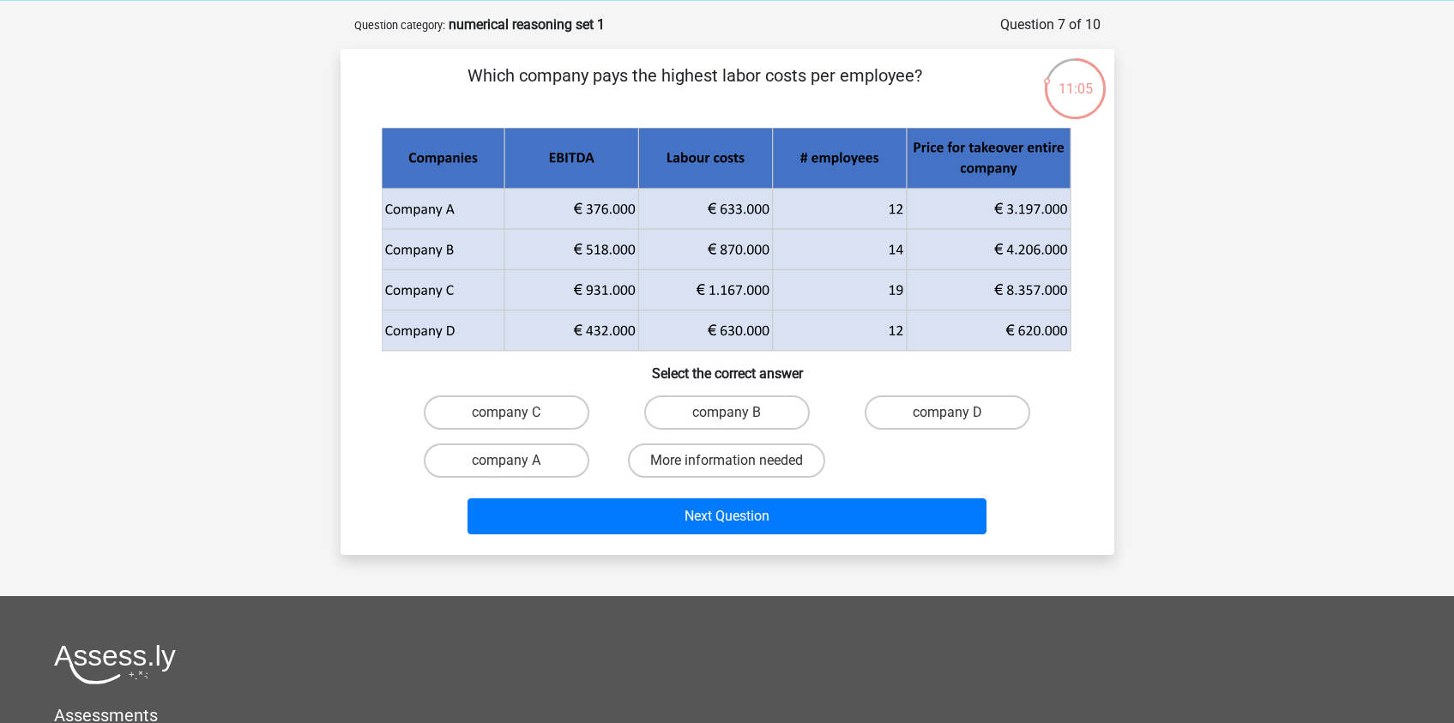
scroll to position [69, 0]
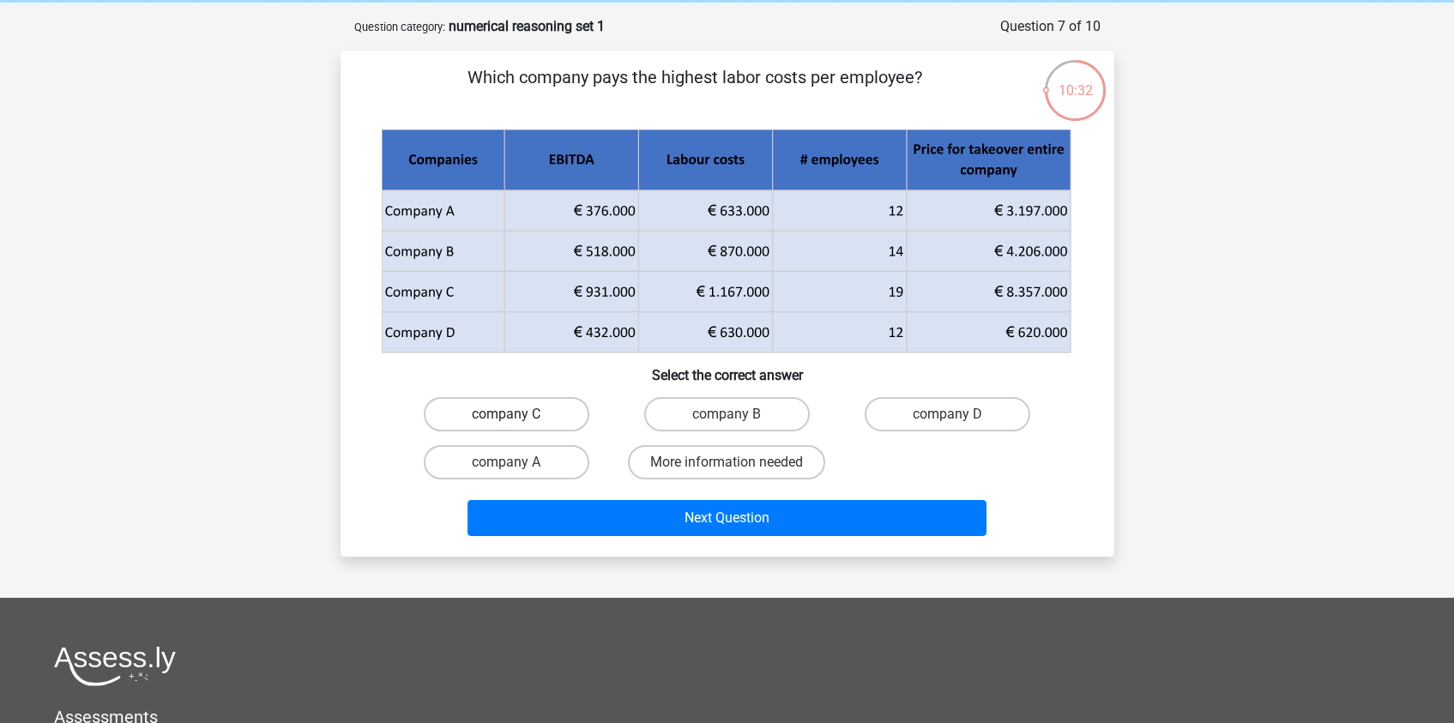
click at [568, 412] on label "company C" at bounding box center [507, 414] width 166 height 34
click at [517, 414] on input "company C" at bounding box center [511, 419] width 11 height 11
radio input "true"
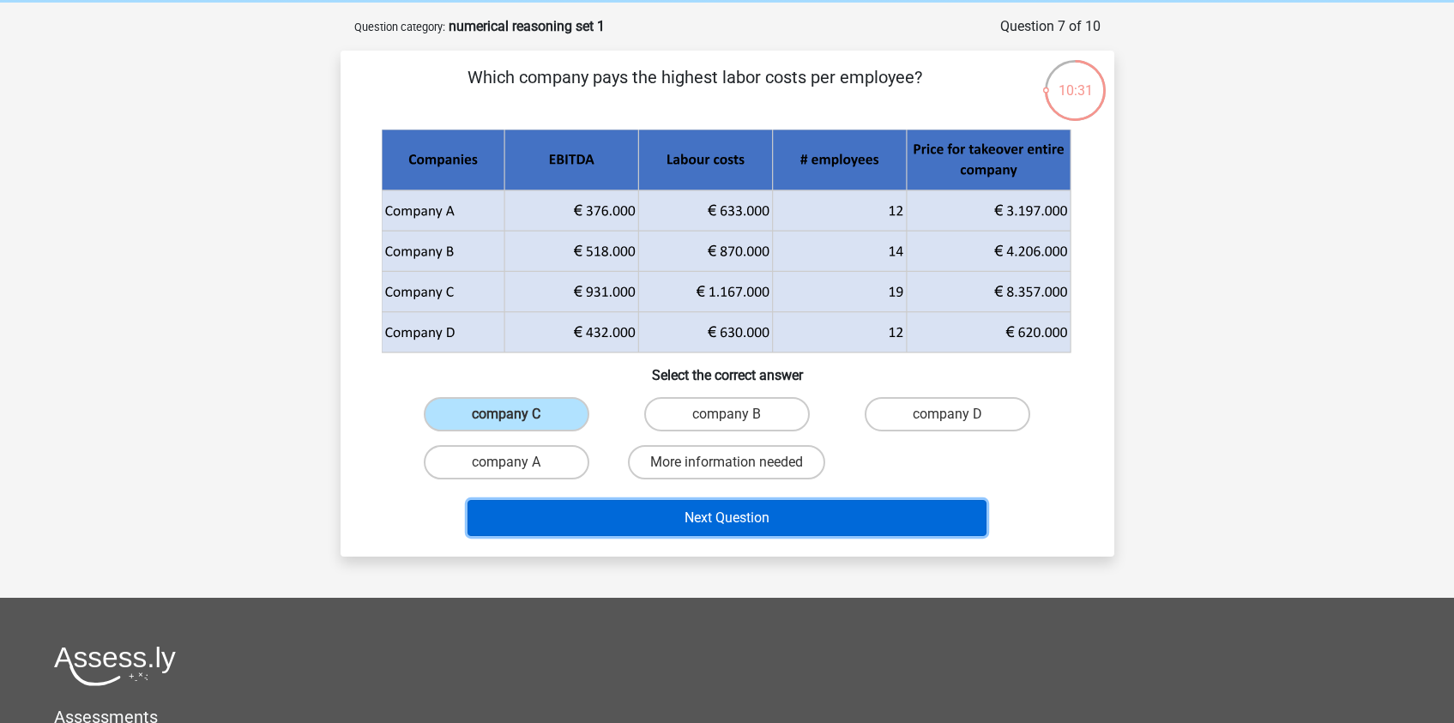
click at [870, 513] on button "Next Question" at bounding box center [726, 518] width 519 height 36
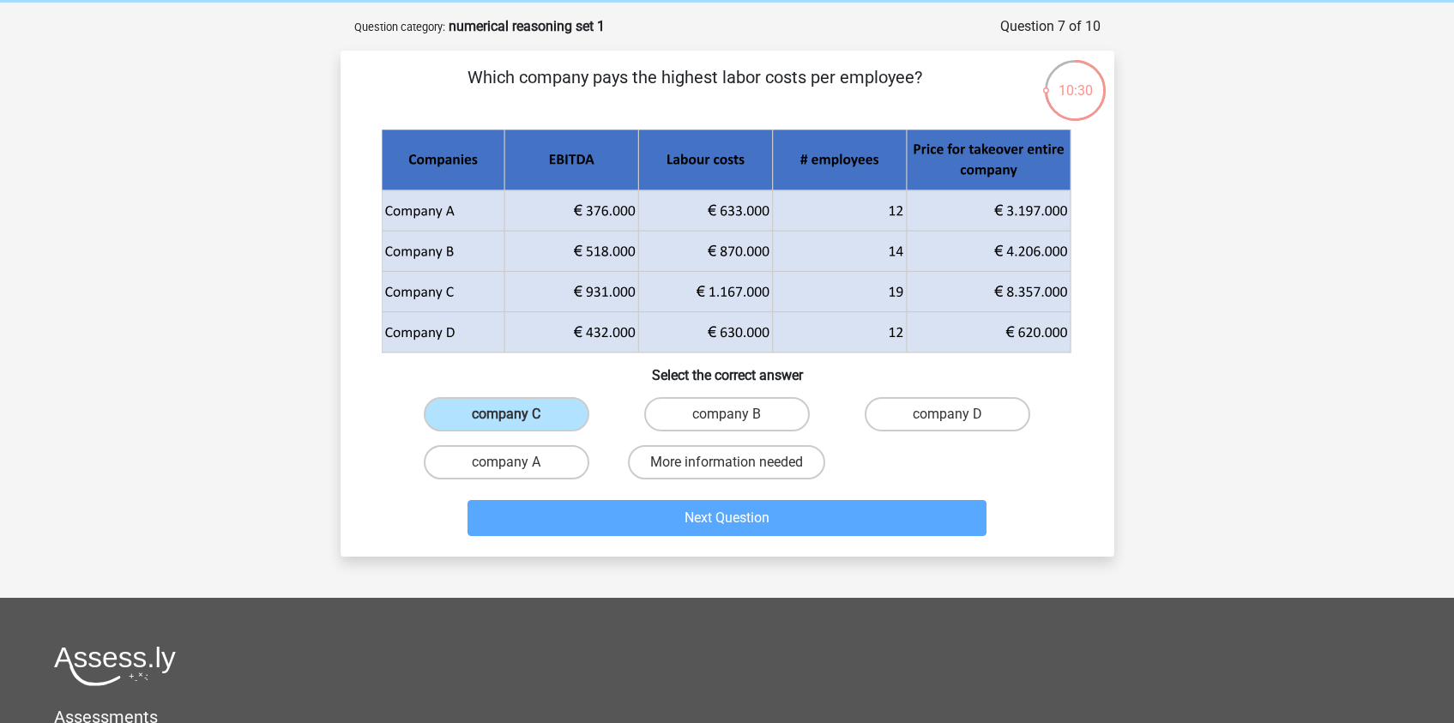
scroll to position [86, 0]
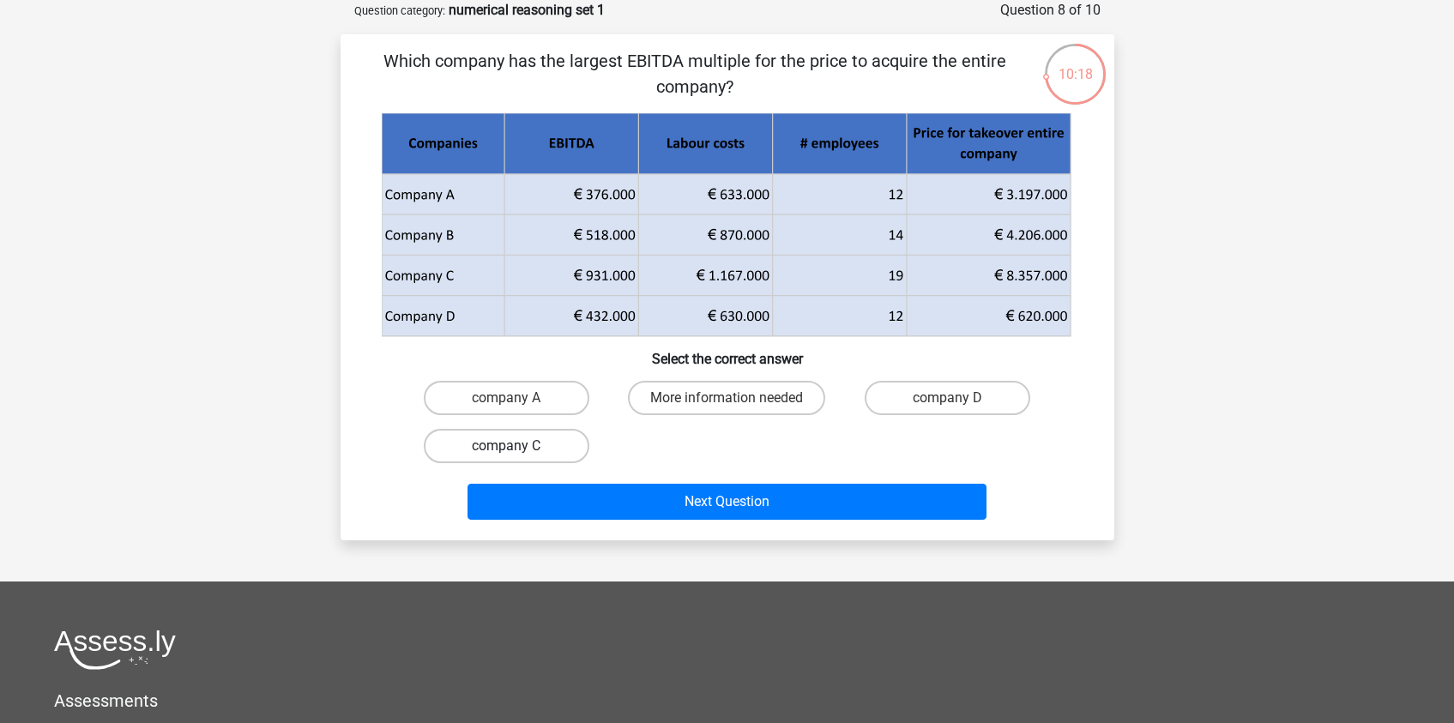
click at [562, 431] on label "company C" at bounding box center [507, 446] width 166 height 34
click at [517, 446] on input "company C" at bounding box center [511, 451] width 11 height 11
radio input "true"
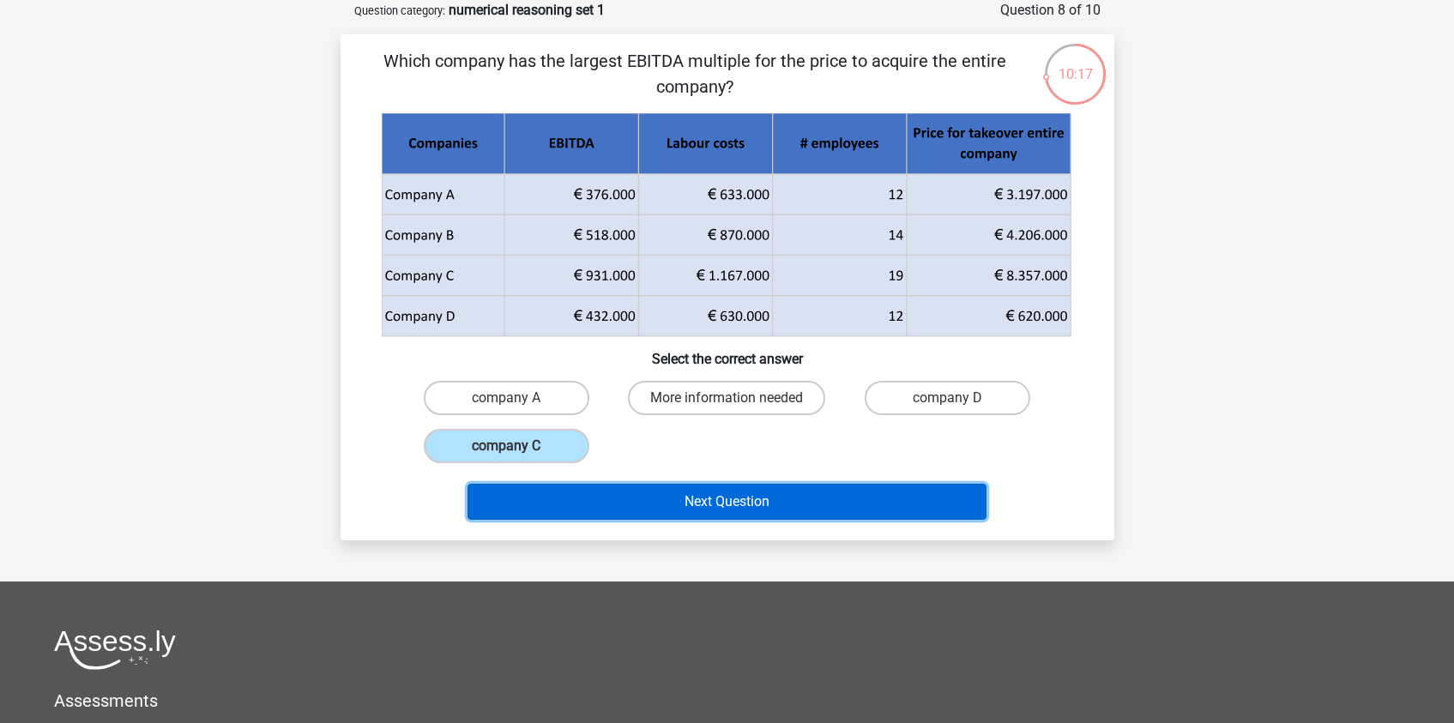
click at [820, 506] on button "Next Question" at bounding box center [726, 502] width 519 height 36
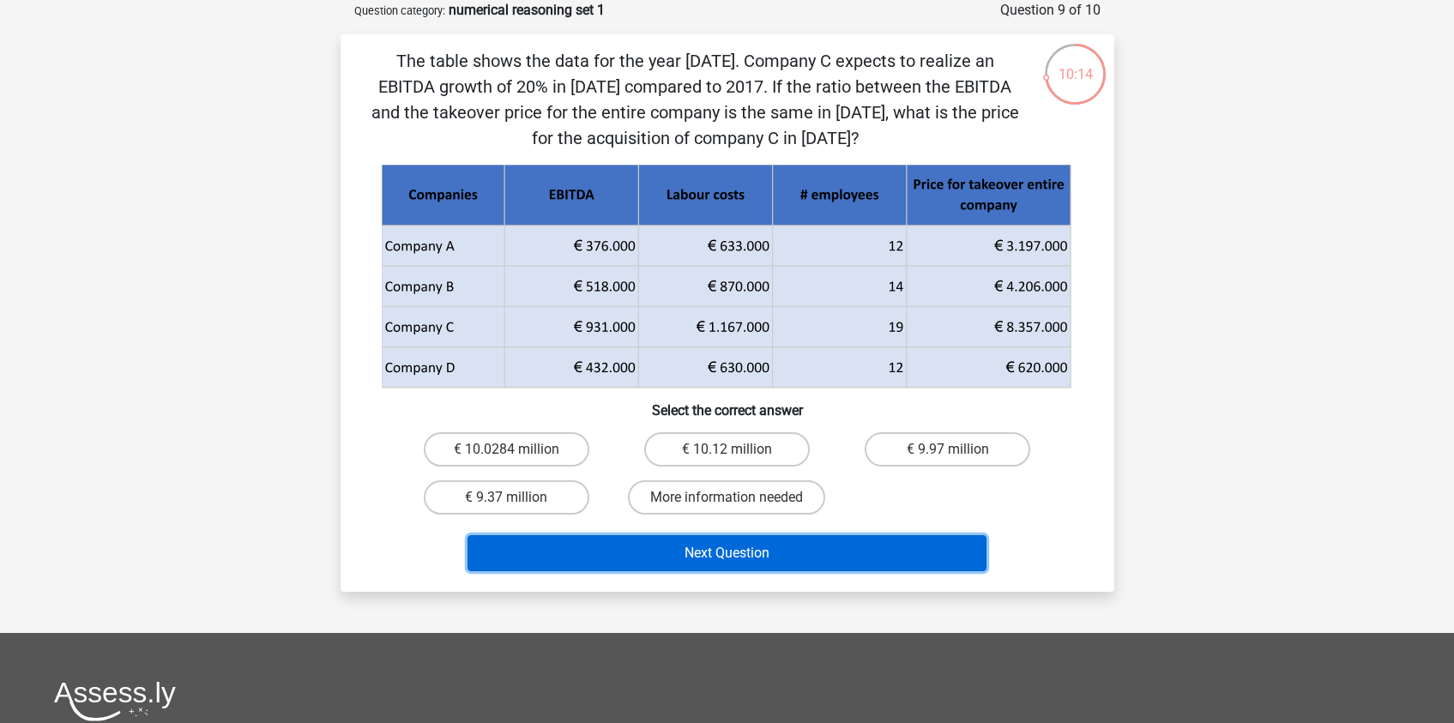
click at [762, 556] on button "Next Question" at bounding box center [726, 553] width 519 height 36
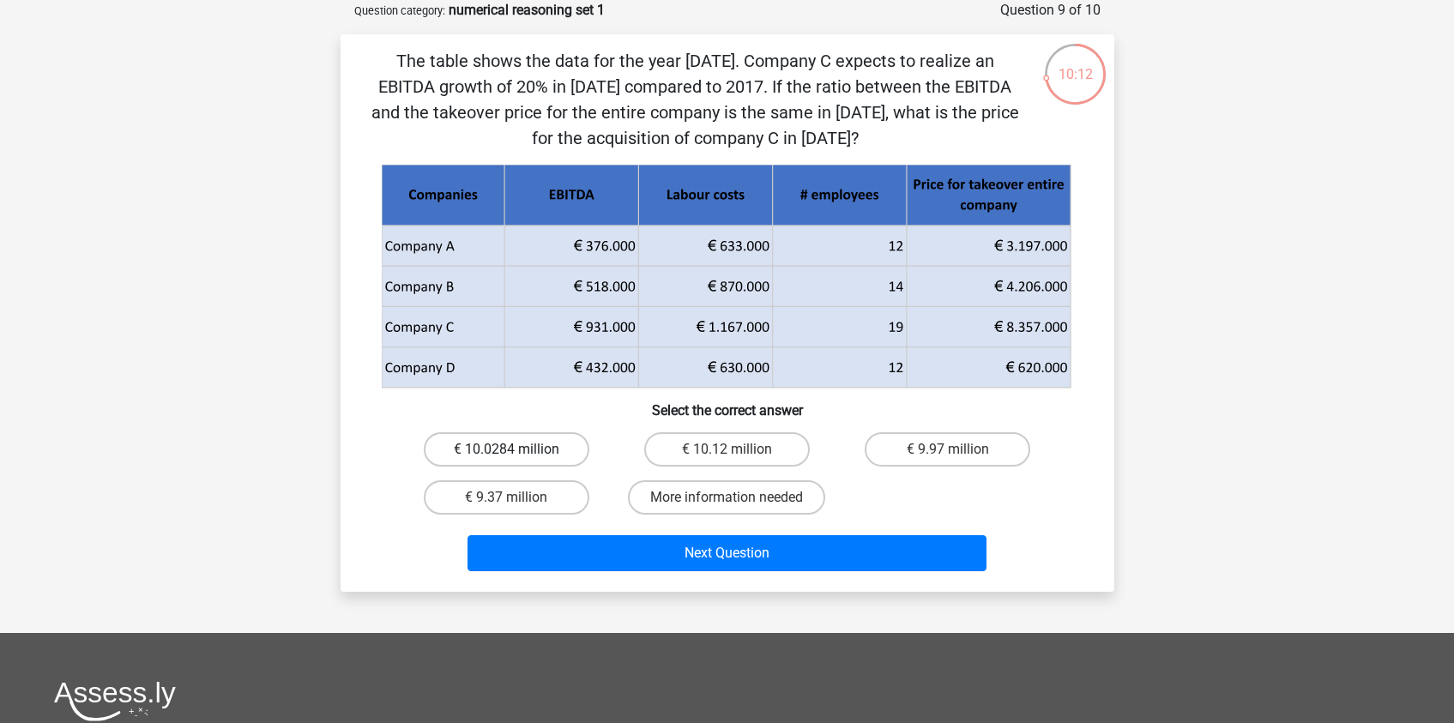
click at [536, 442] on label "€ 10.0284 million" at bounding box center [507, 449] width 166 height 34
click at [517, 449] on input "€ 10.0284 million" at bounding box center [511, 454] width 11 height 11
radio input "true"
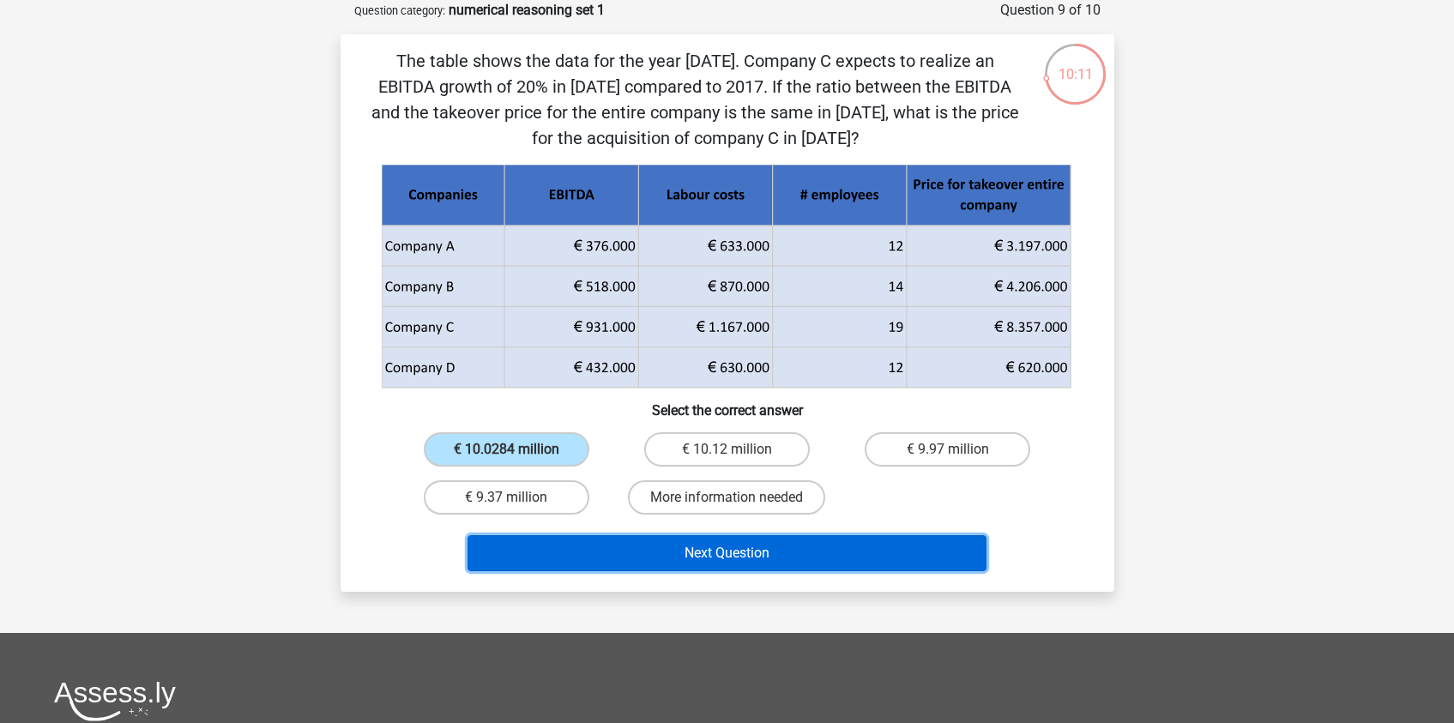
click at [793, 570] on button "Next Question" at bounding box center [726, 553] width 519 height 36
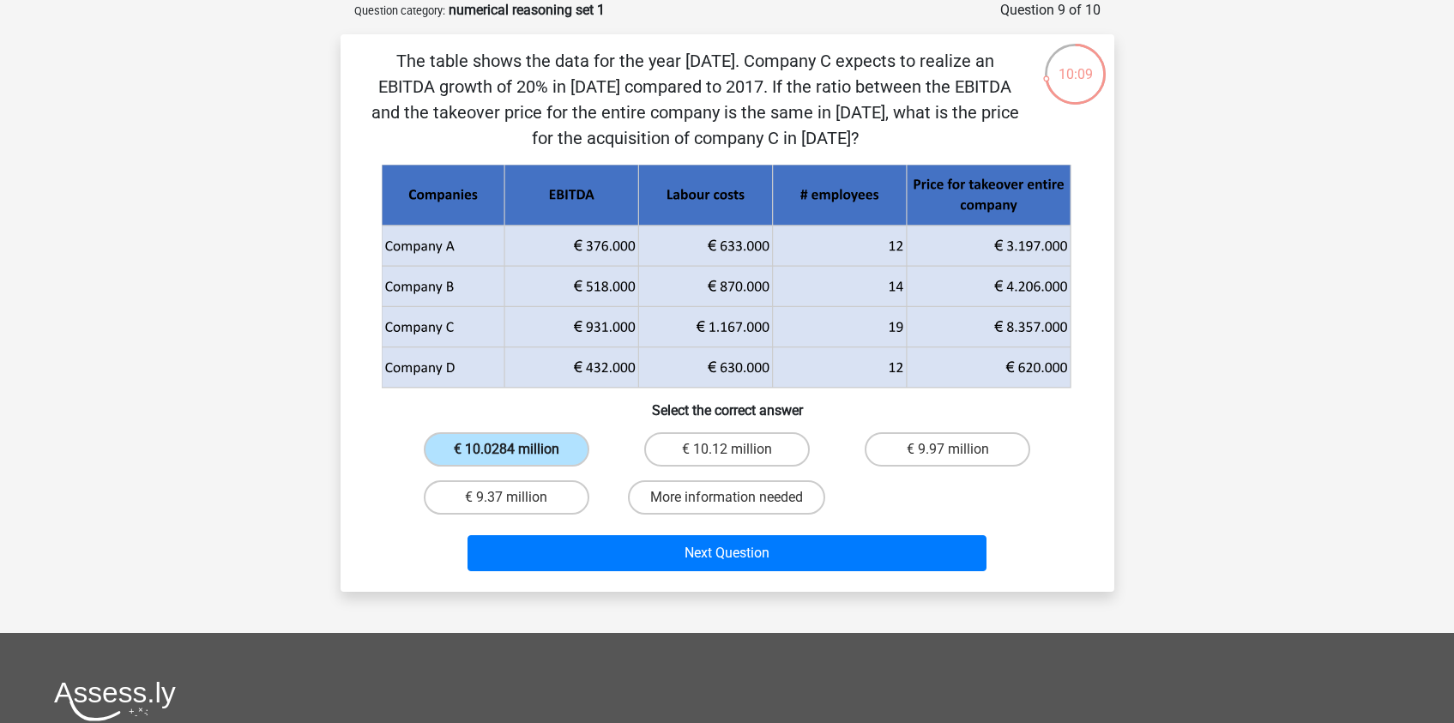
click at [558, 443] on label "€ 10.0284 million" at bounding box center [507, 449] width 166 height 34
click at [517, 449] on input "€ 10.0284 million" at bounding box center [511, 454] width 11 height 11
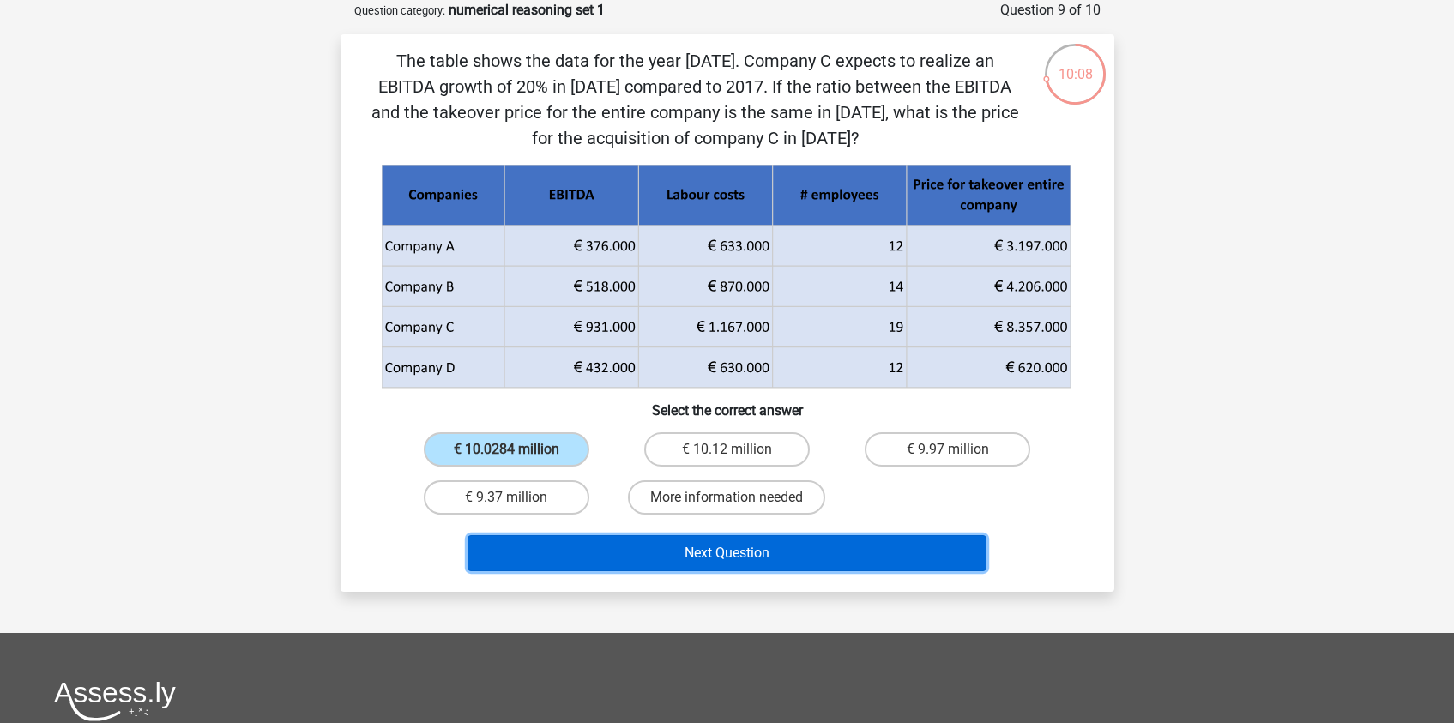
click at [690, 558] on button "Next Question" at bounding box center [726, 553] width 519 height 36
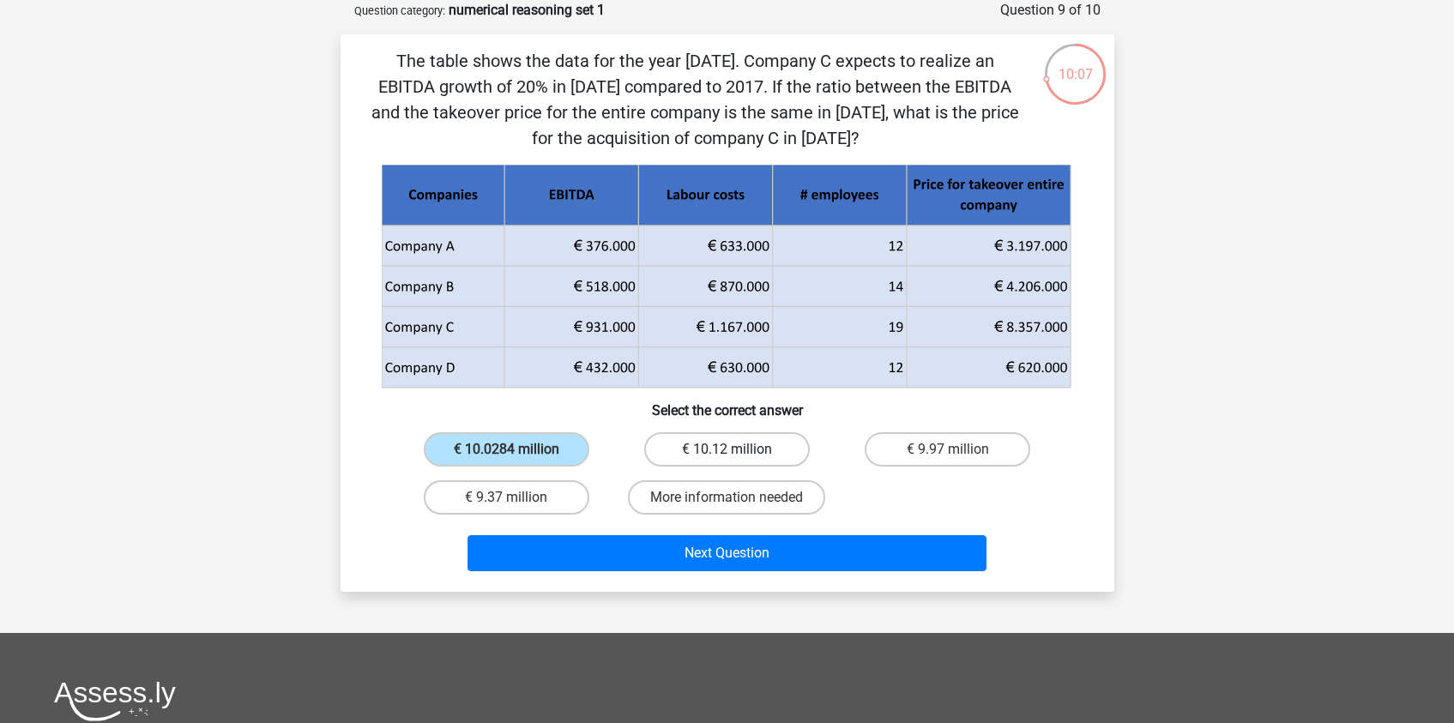
click at [732, 448] on label "€ 10.12 million" at bounding box center [727, 449] width 166 height 34
click at [732, 449] on input "€ 10.12 million" at bounding box center [731, 454] width 11 height 11
radio input "true"
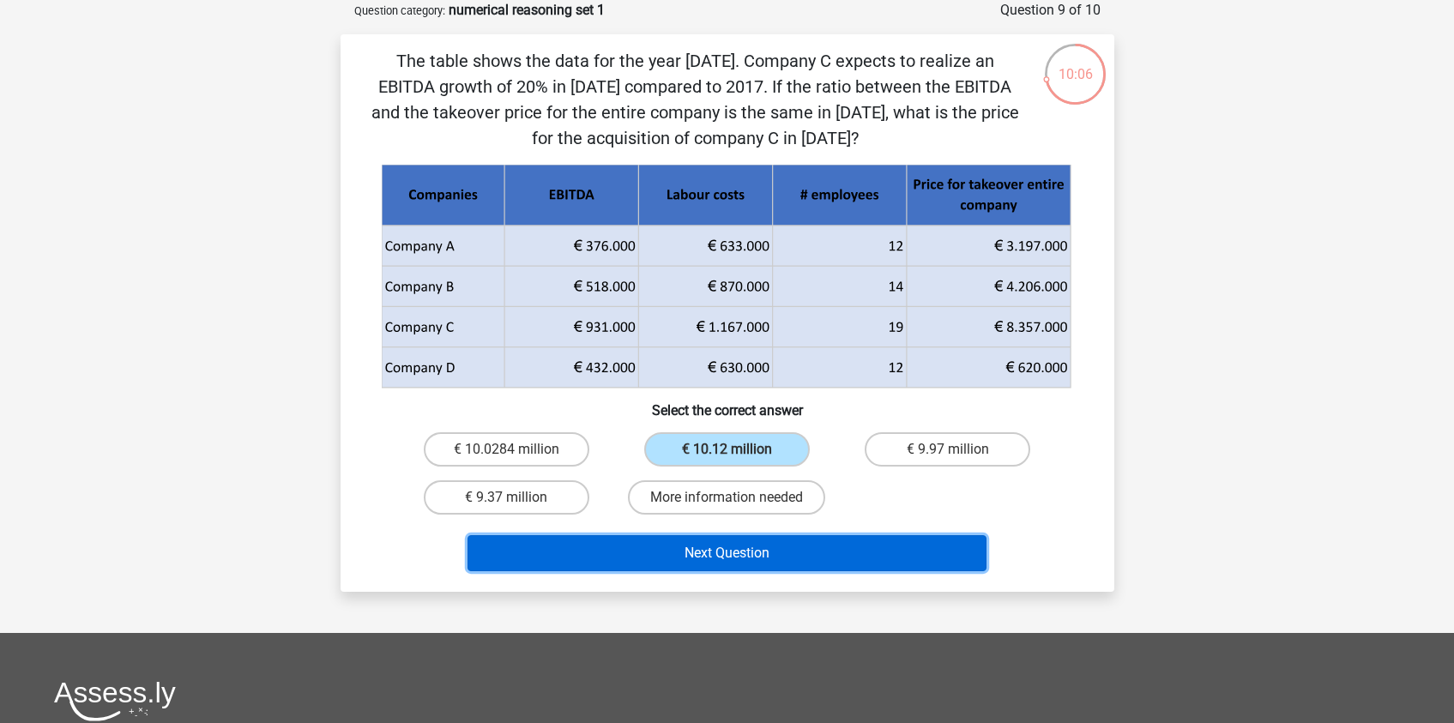
click at [719, 555] on button "Next Question" at bounding box center [726, 553] width 519 height 36
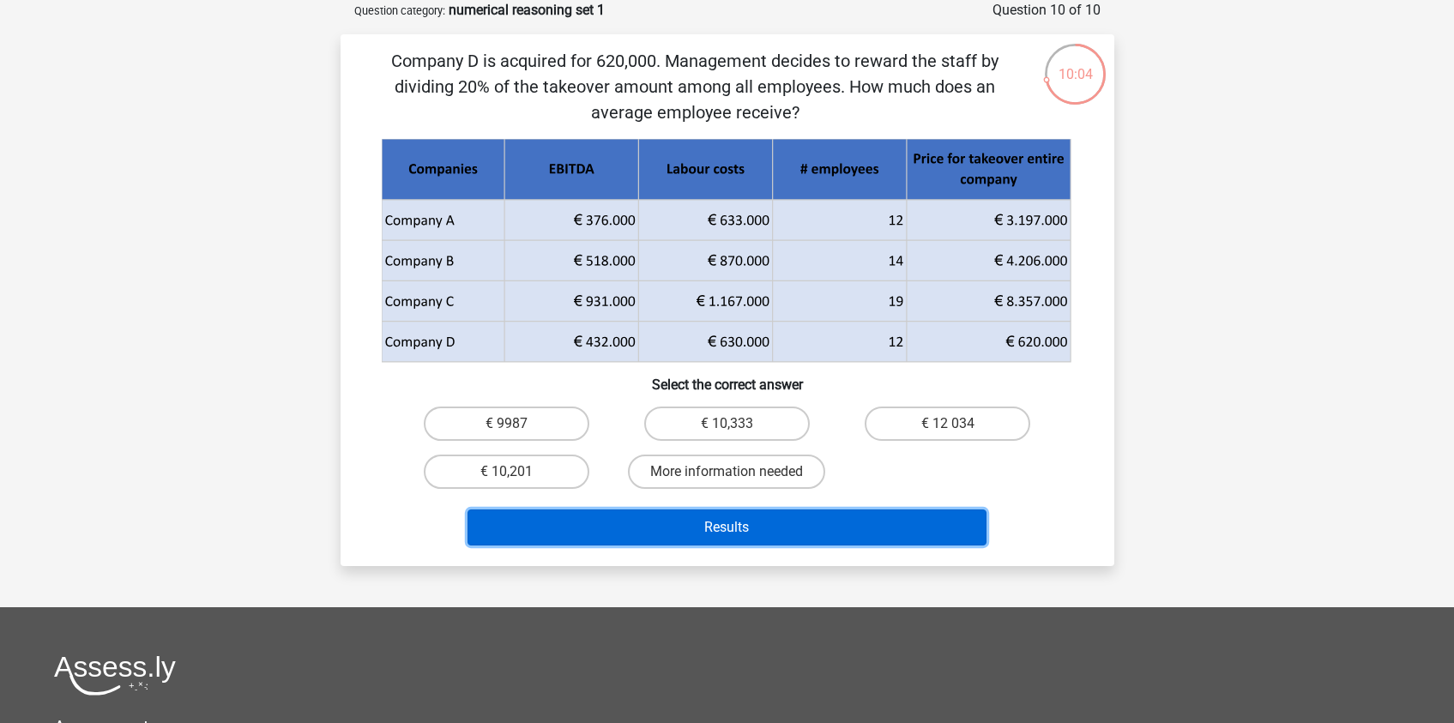
click at [779, 531] on button "Results" at bounding box center [726, 527] width 519 height 36
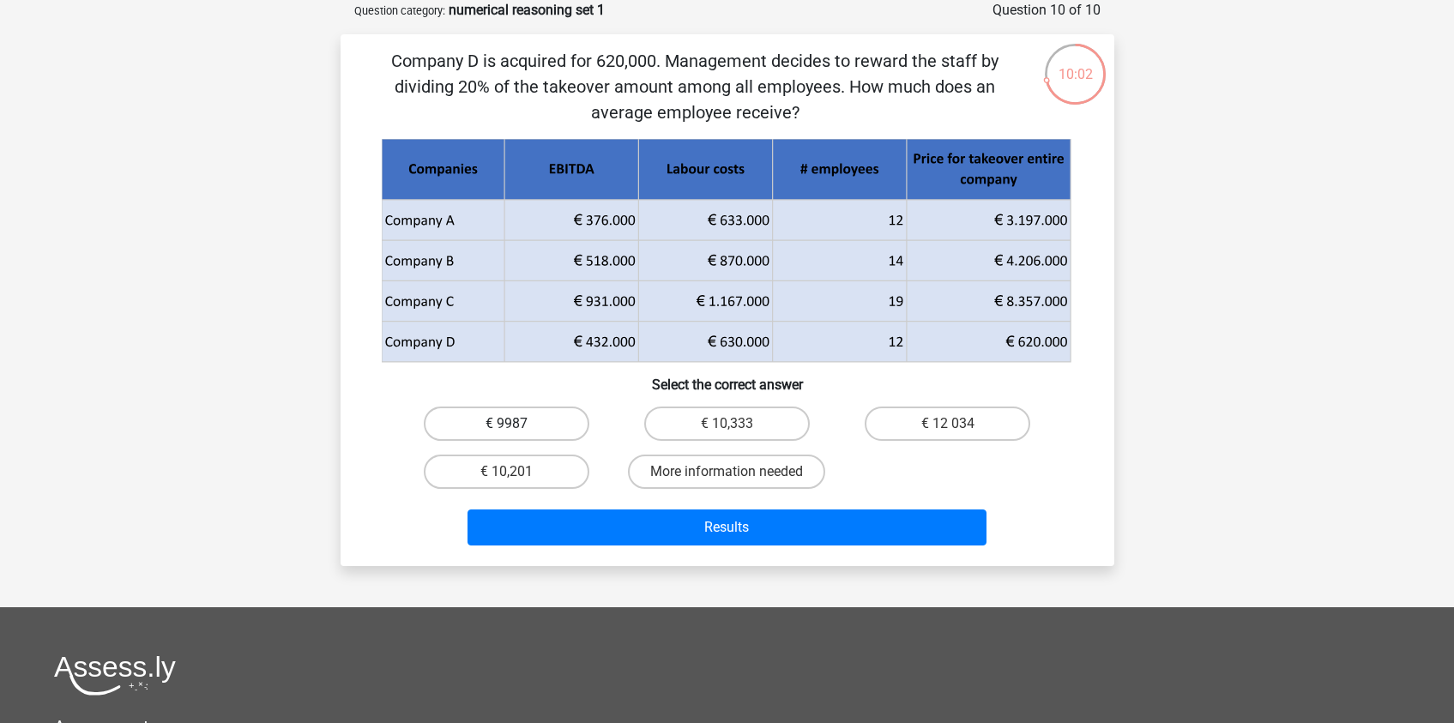
click at [496, 413] on label "€ 9987" at bounding box center [507, 424] width 166 height 34
click at [506, 424] on input "€ 9987" at bounding box center [511, 429] width 11 height 11
radio input "true"
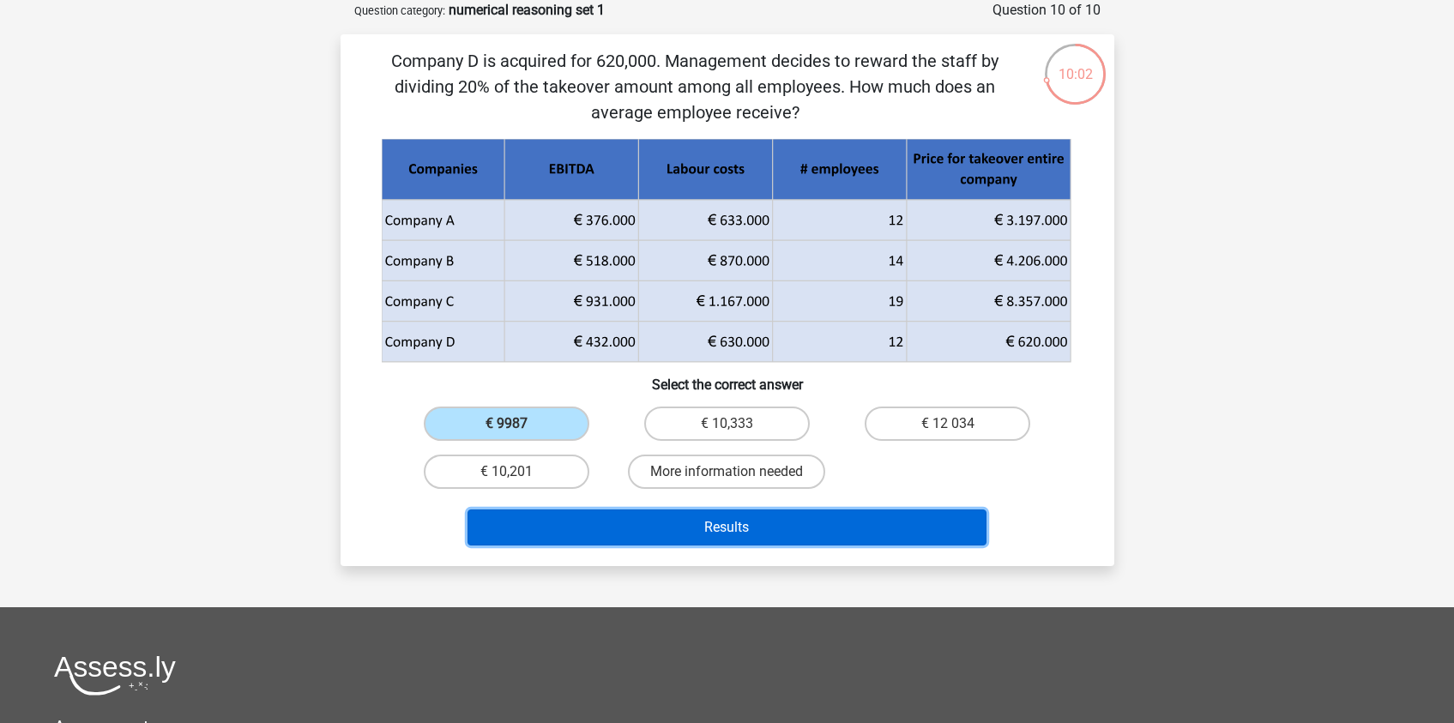
click at [726, 531] on button "Results" at bounding box center [726, 527] width 519 height 36
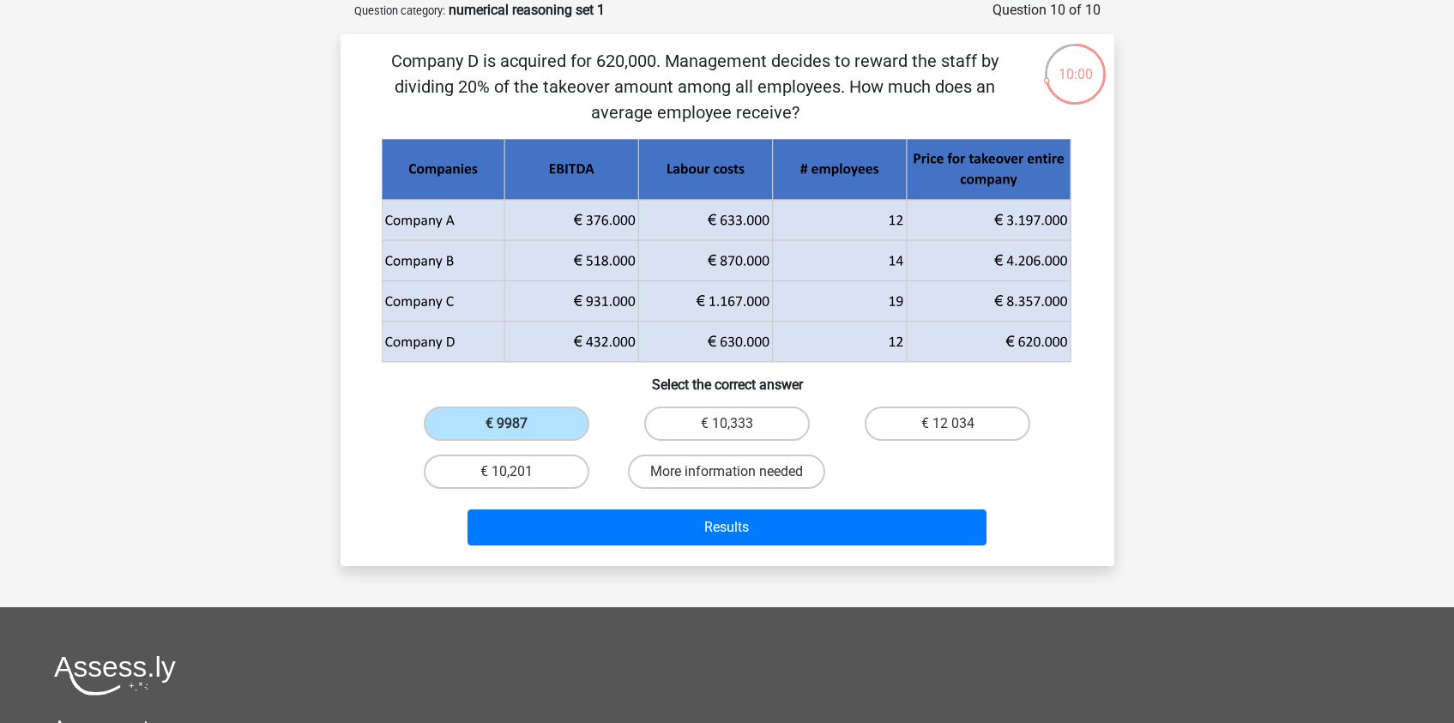
click at [795, 406] on div "€ 10,333" at bounding box center [727, 424] width 220 height 48
click at [771, 418] on label "€ 10,333" at bounding box center [727, 424] width 166 height 34
click at [738, 424] on input "€ 10,333" at bounding box center [731, 429] width 11 height 11
radio input "true"
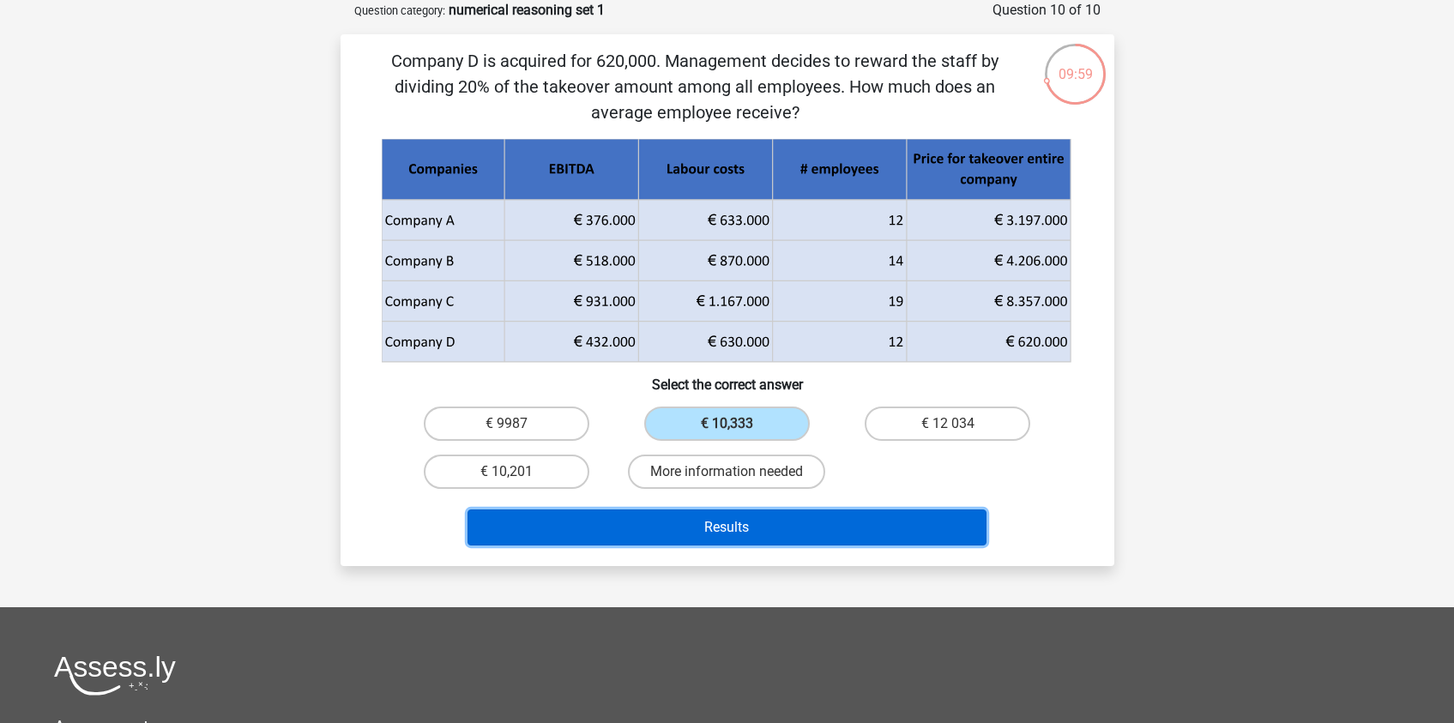
click at [751, 521] on button "Results" at bounding box center [726, 527] width 519 height 36
click at [750, 533] on button "Results" at bounding box center [726, 527] width 519 height 36
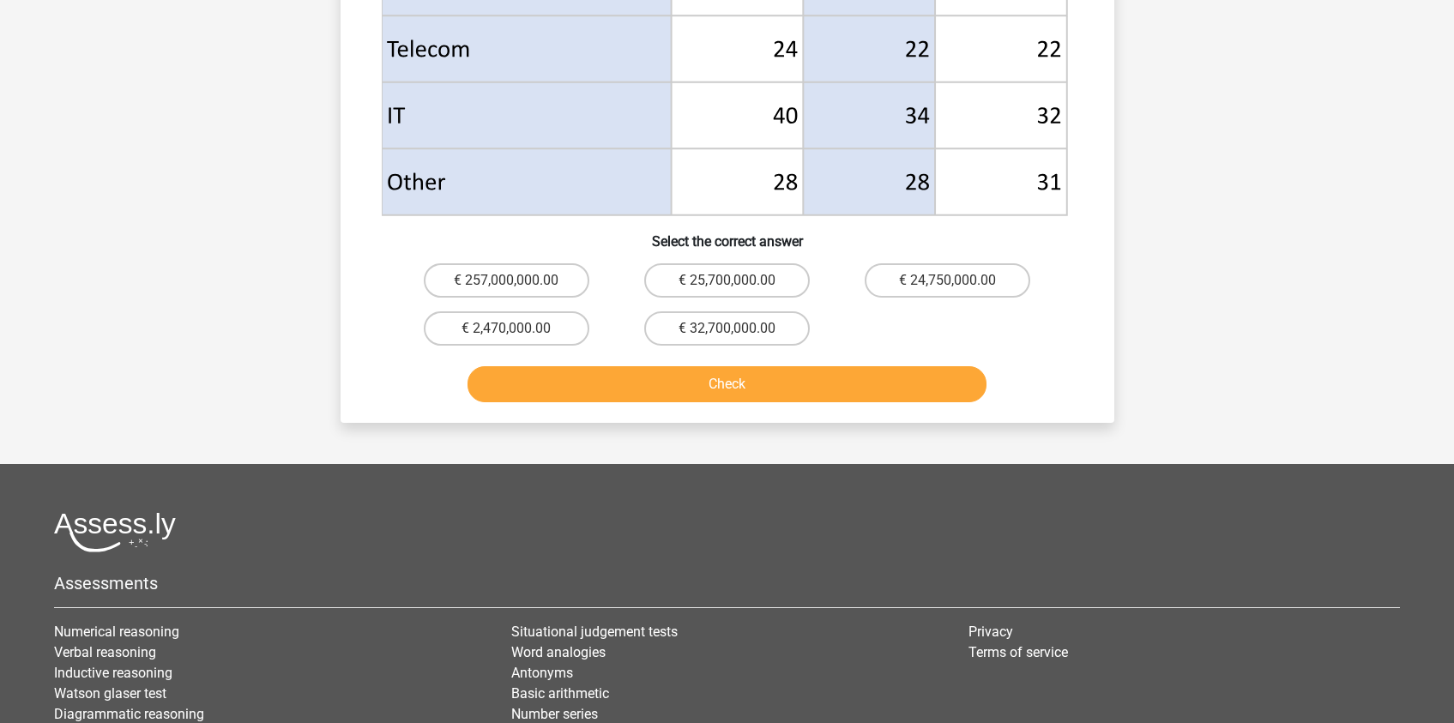
scroll to position [824, 0]
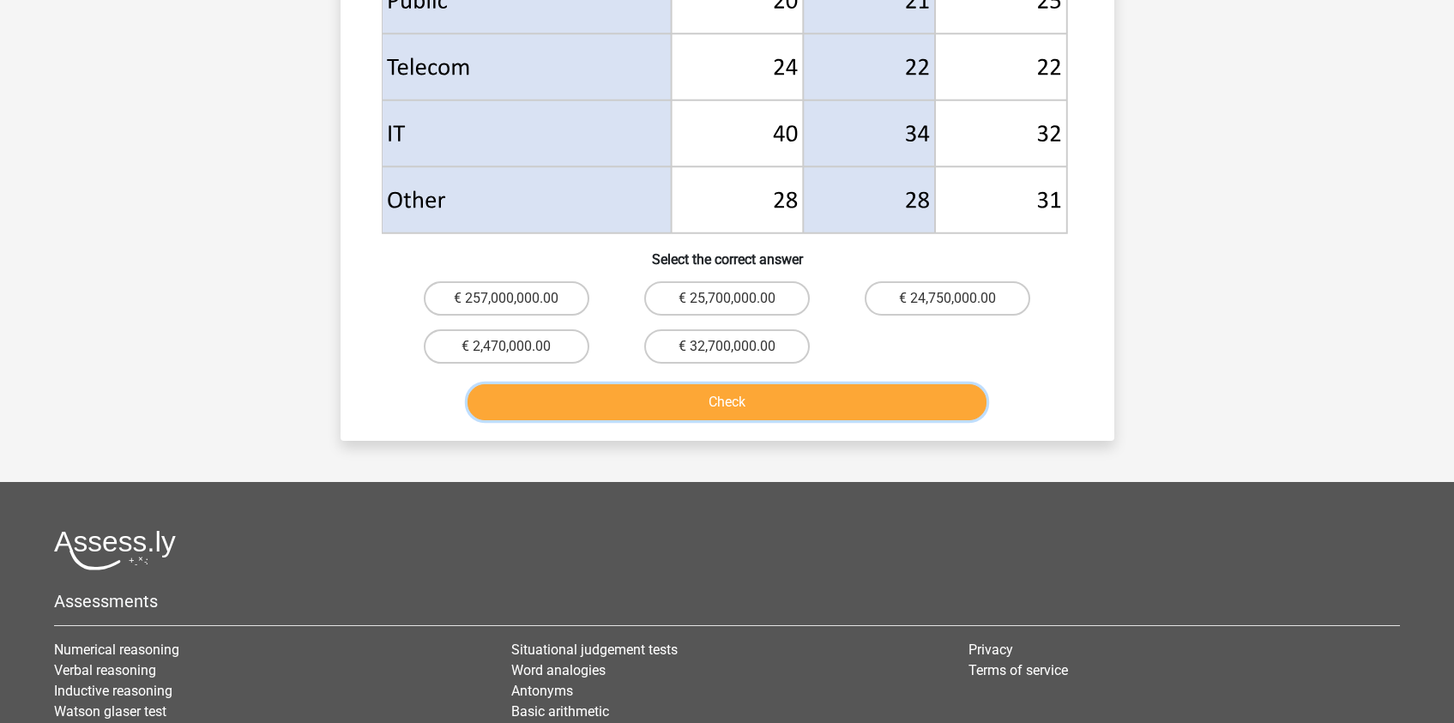
click at [759, 406] on button "Check" at bounding box center [726, 402] width 519 height 36
click at [564, 296] on label "€ 257,000,000.00" at bounding box center [507, 298] width 166 height 34
click at [517, 298] on input "€ 257,000,000.00" at bounding box center [511, 303] width 11 height 11
radio input "true"
click at [674, 397] on button "Check" at bounding box center [726, 402] width 519 height 36
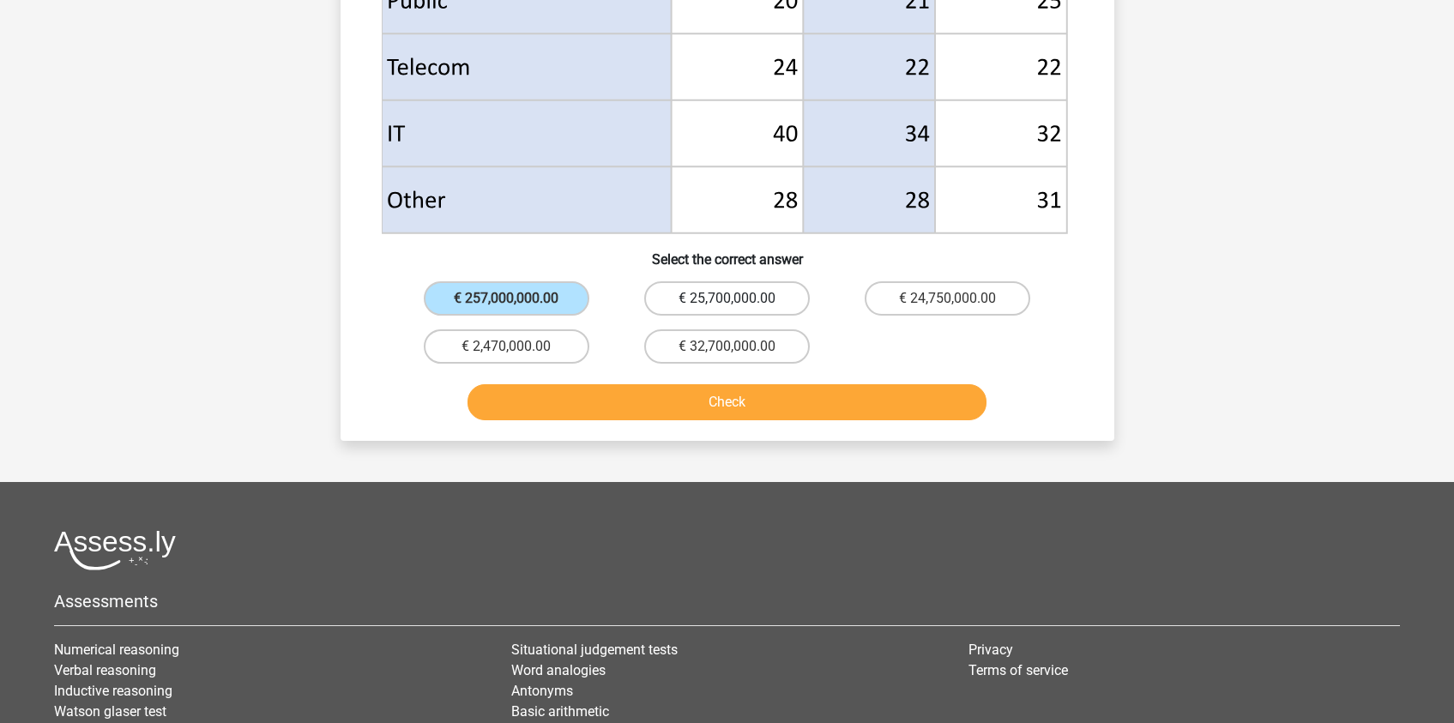
click at [719, 305] on label "€ 25,700,000.00" at bounding box center [727, 298] width 166 height 34
click at [726, 305] on input "€ 25,700,000.00" at bounding box center [731, 303] width 11 height 11
radio input "true"
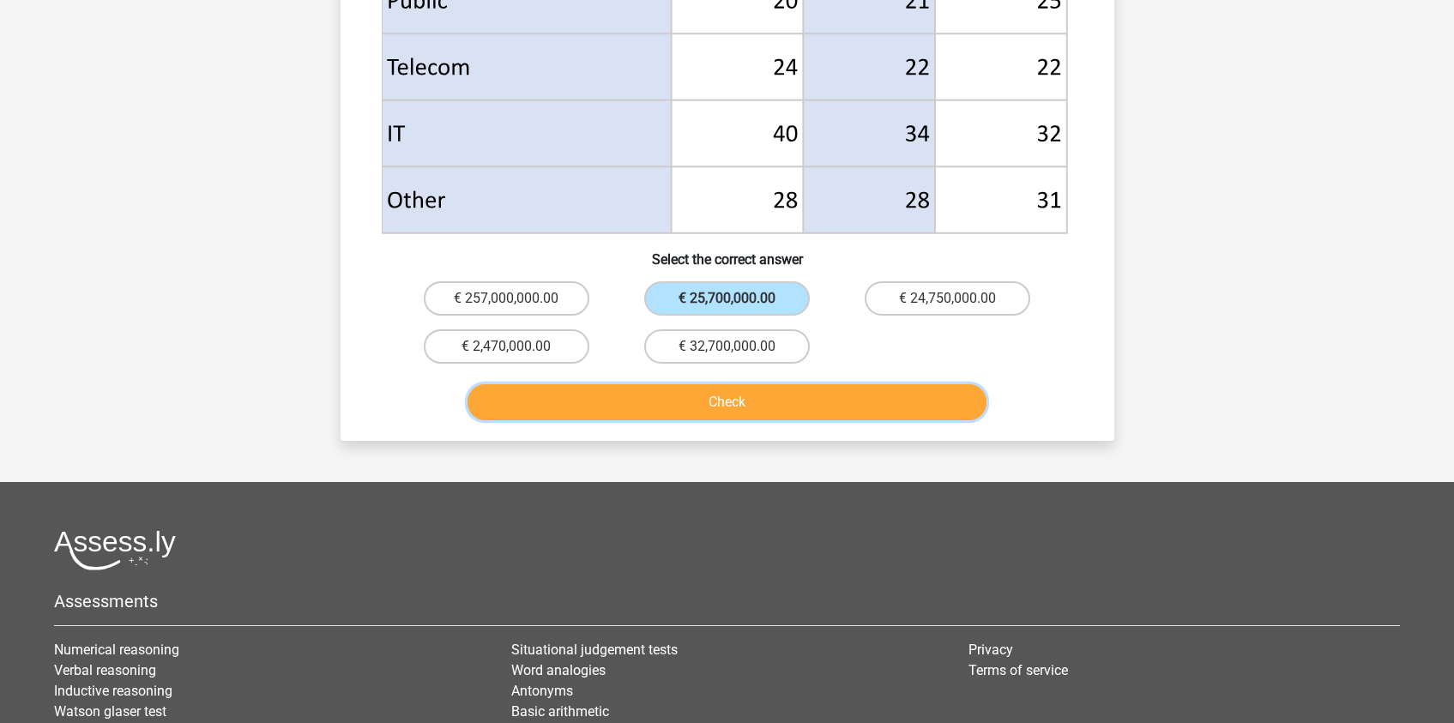
click at [725, 392] on button "Check" at bounding box center [726, 402] width 519 height 36
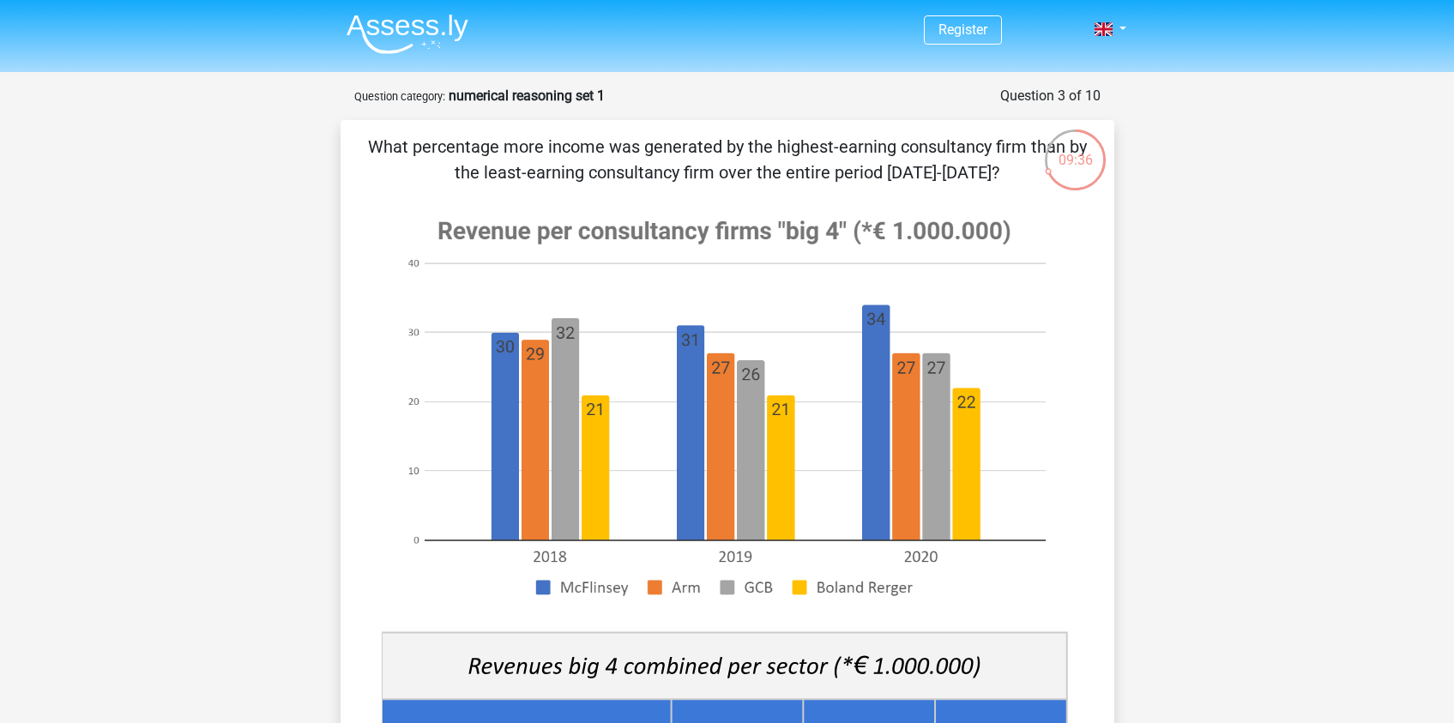
scroll to position [17, 0]
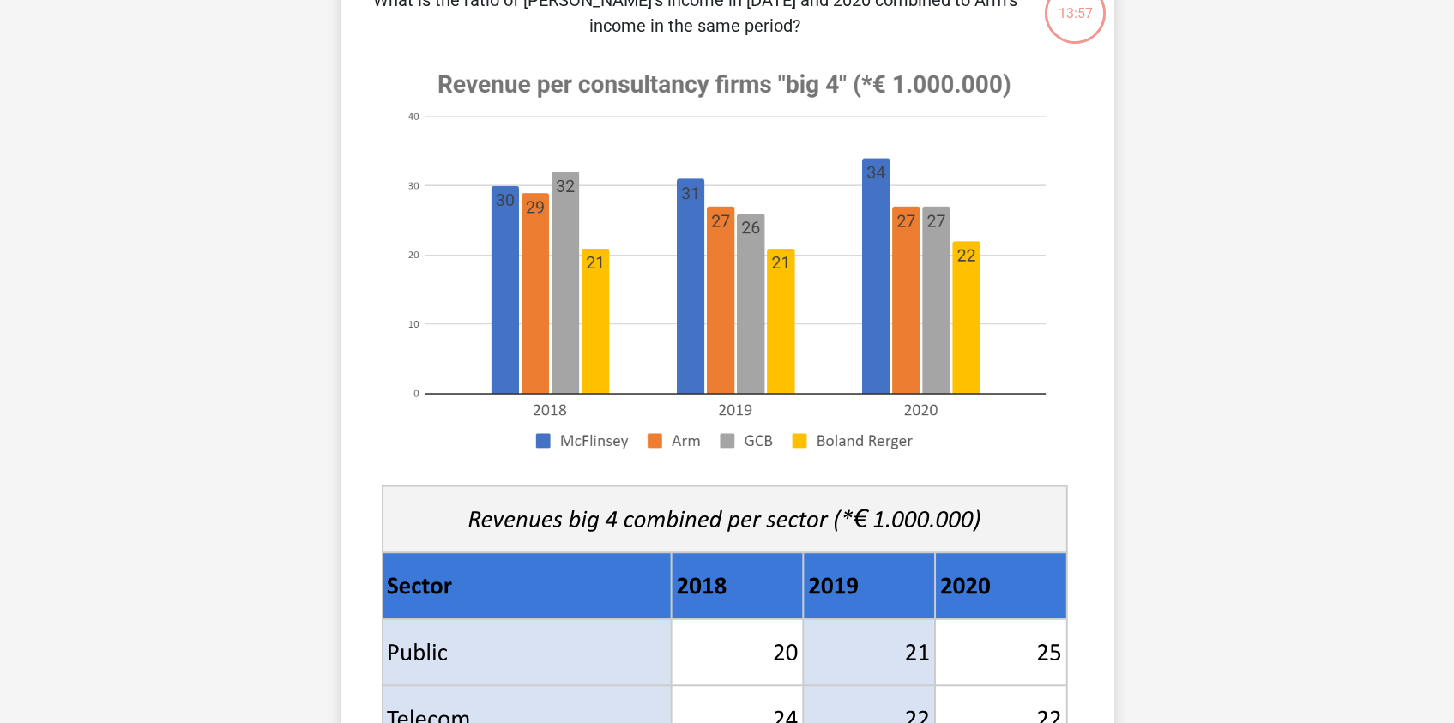
scroll to position [25, 0]
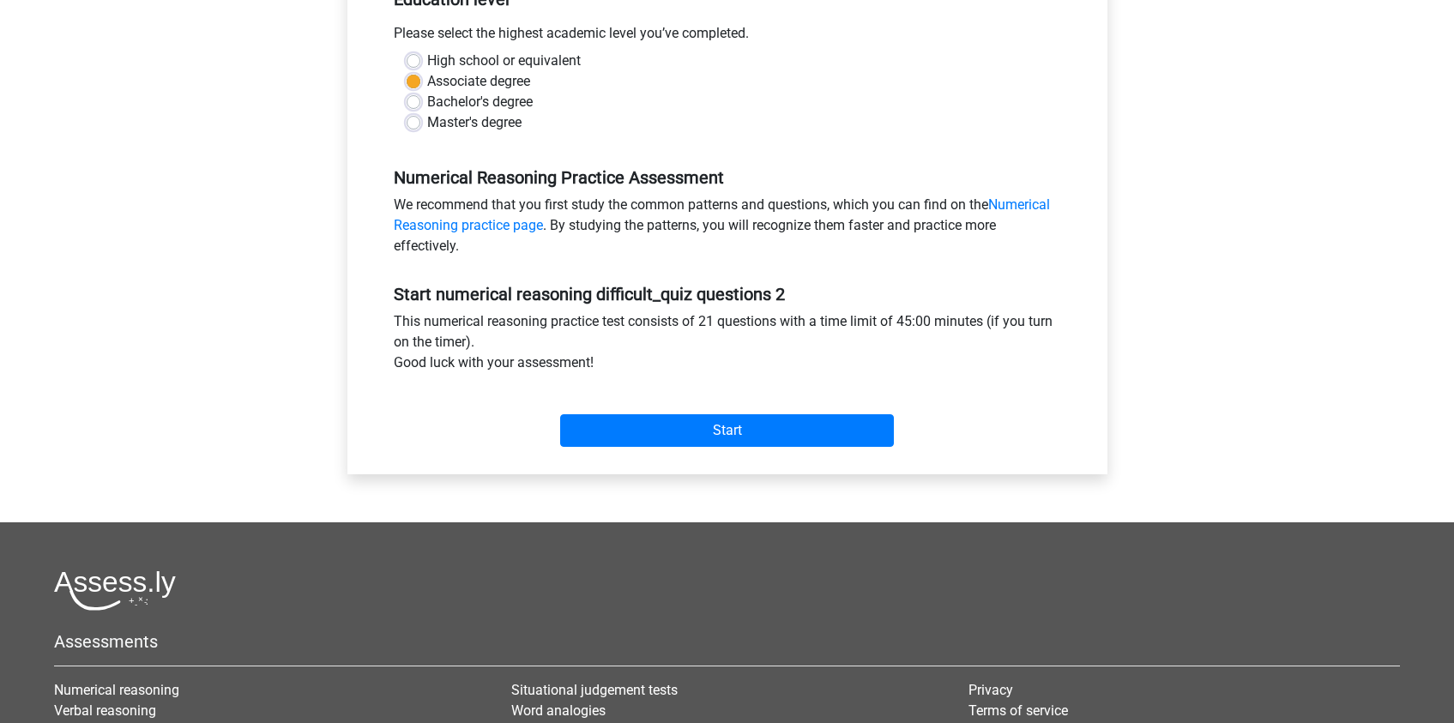
scroll to position [370, 0]
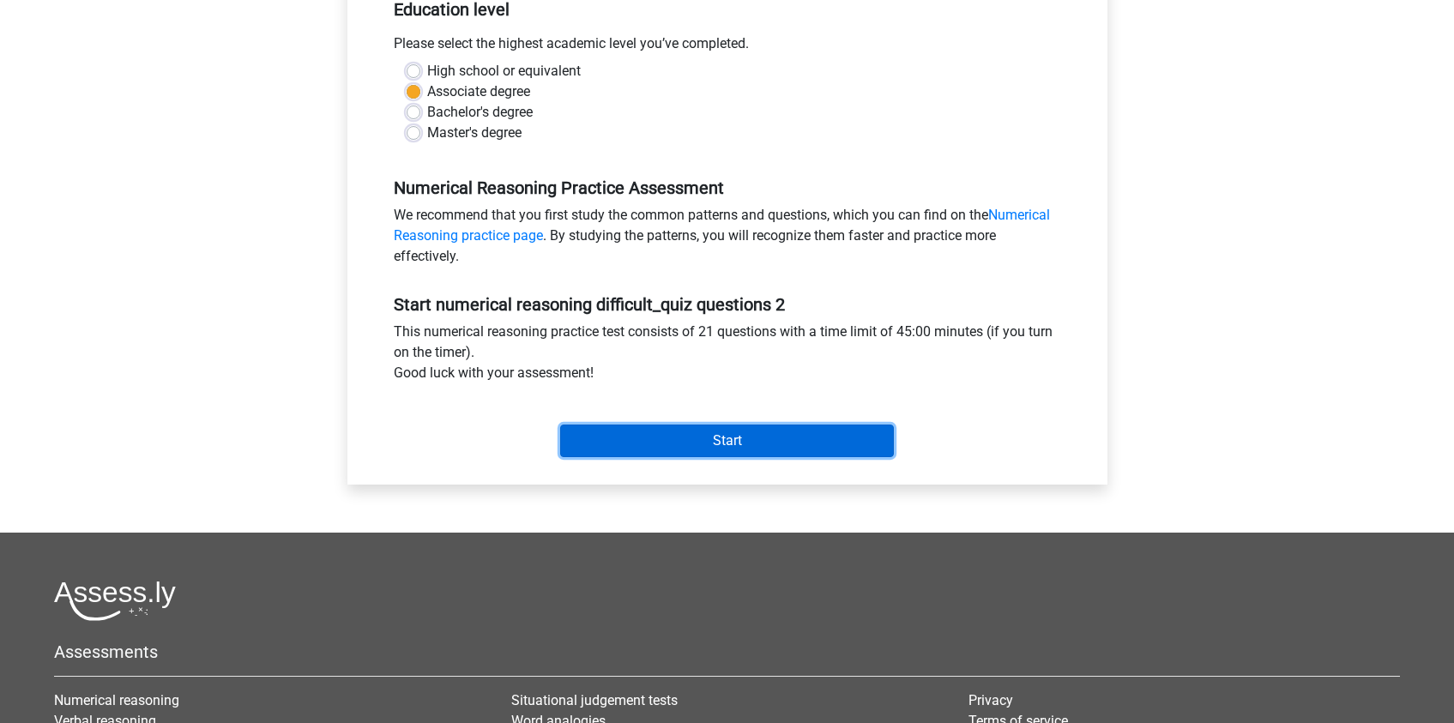
click at [726, 449] on input "Start" at bounding box center [727, 441] width 334 height 33
